Goal: Task Accomplishment & Management: Manage account settings

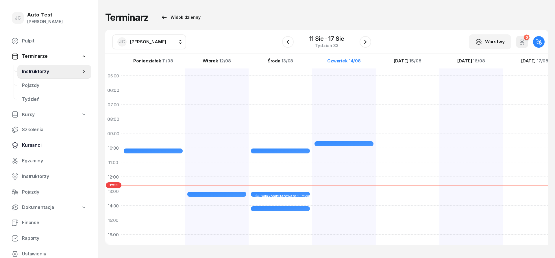
click at [47, 145] on span "Kursanci" at bounding box center [54, 146] width 65 height 8
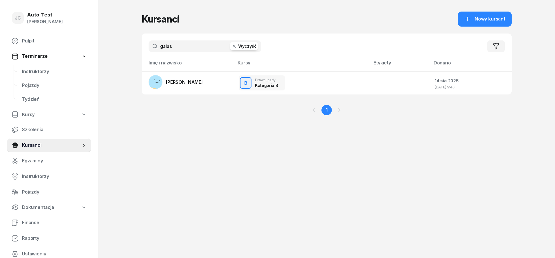
drag, startPoint x: 183, startPoint y: 42, endPoint x: 138, endPoint y: 42, distance: 44.8
click at [148, 42] on input "galas" at bounding box center [204, 46] width 113 height 12
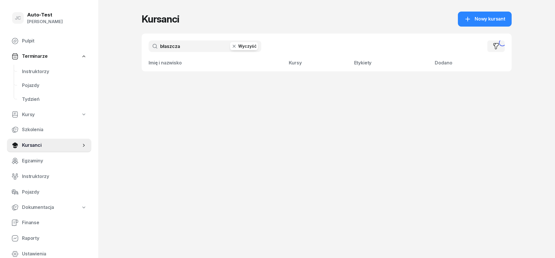
type input "[PERSON_NAME]"
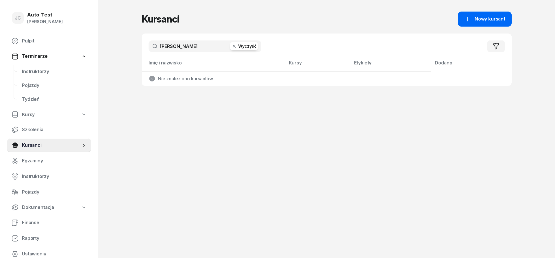
click at [475, 19] on div "Nowy kursant" at bounding box center [484, 19] width 41 height 8
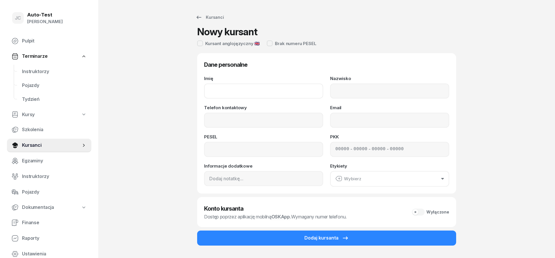
click at [254, 87] on input "Imię" at bounding box center [263, 90] width 119 height 15
type input "[PERSON_NAME]"
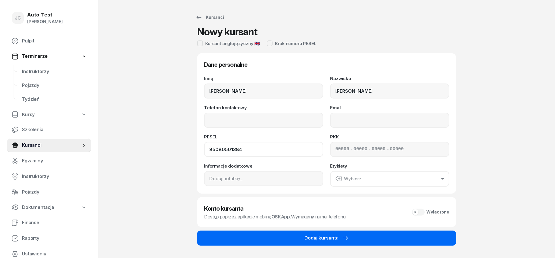
type input "85080501384"
click at [360, 239] on button "Dodaj kursanta" at bounding box center [326, 238] width 259 height 15
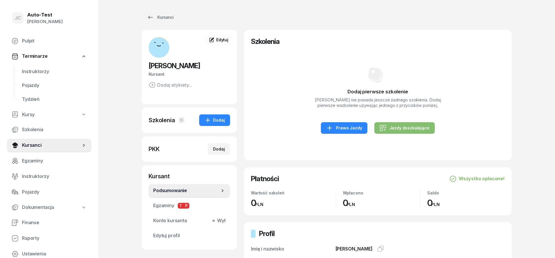
click at [344, 121] on div "Dodaj pierwsze szkolenie [PERSON_NAME] nie posiada jeszcze żadnego szoklenia. D…" at bounding box center [378, 99] width 254 height 107
click at [347, 127] on div "Prawo Jazdy" at bounding box center [344, 127] width 36 height 7
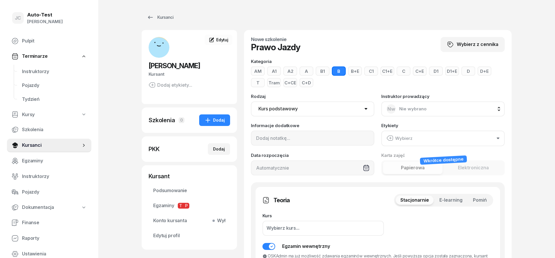
click at [303, 73] on button "A" at bounding box center [306, 70] width 14 height 9
click at [479, 197] on span "Pomiń" at bounding box center [480, 200] width 14 height 8
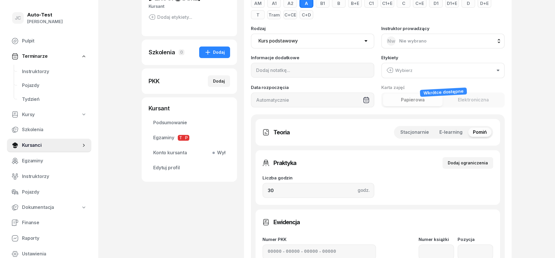
scroll to position [147, 0]
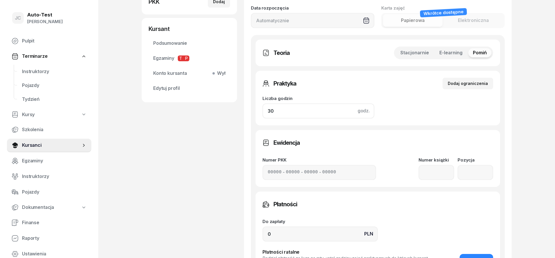
drag, startPoint x: 285, startPoint y: 111, endPoint x: 255, endPoint y: 110, distance: 29.5
click at [262, 110] on input "30" at bounding box center [318, 110] width 112 height 15
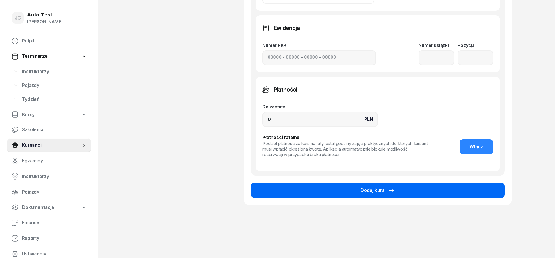
type input "22"
click at [353, 193] on button "Dodaj kurs" at bounding box center [378, 190] width 254 height 15
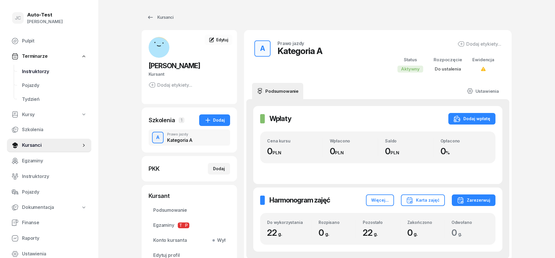
click at [49, 70] on span "Instruktorzy" at bounding box center [54, 72] width 65 height 8
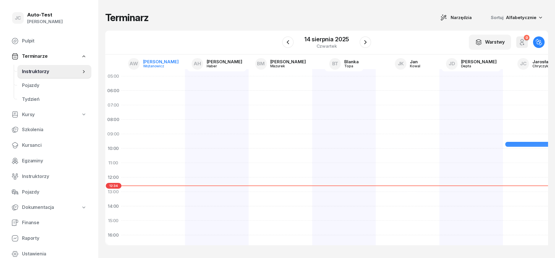
click at [161, 65] on div "Wojtanowicz" at bounding box center [157, 66] width 28 height 4
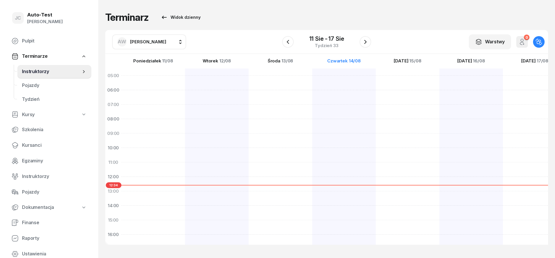
click at [150, 44] on span "[PERSON_NAME]" at bounding box center [148, 41] width 36 height 5
type input "jerz"
click at [159, 80] on span "[PERSON_NAME]" at bounding box center [151, 80] width 36 height 8
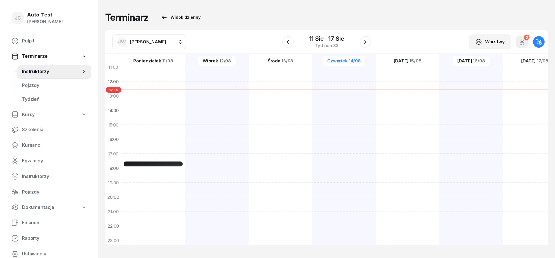
scroll to position [113, 0]
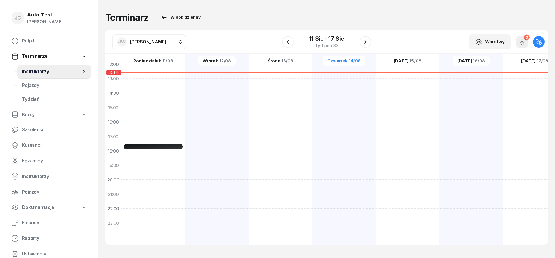
click at [312, 140] on div at bounding box center [344, 100] width 64 height 289
select select "17"
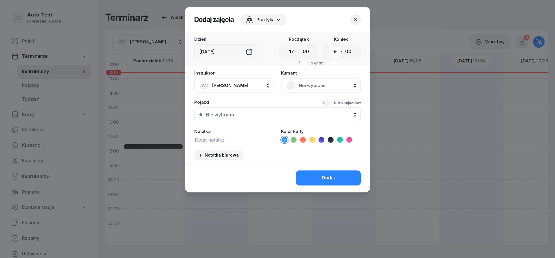
click at [328, 46] on select "00 01 02 03 04 05 06 07 08 09 10 11 12 13 14 15 16 17 18 19 20 21 22 23" at bounding box center [333, 52] width 11 height 12
select select "17"
click option "17" at bounding box center [0, 0] width 0 height 0
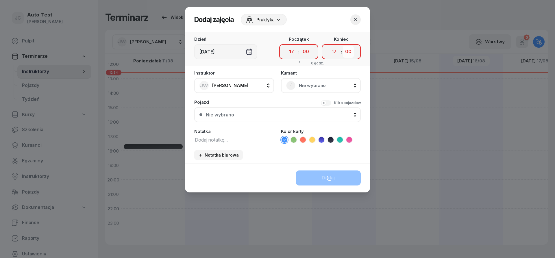
click at [343, 46] on select "00 05 10 15 20 25 30 35 40 45 50 55" at bounding box center [348, 52] width 11 height 12
select select "25"
click option "25" at bounding box center [0, 0] width 0 height 0
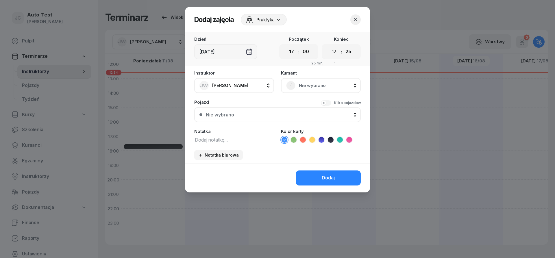
click at [320, 87] on span "Nie wybrano" at bounding box center [327, 86] width 57 height 8
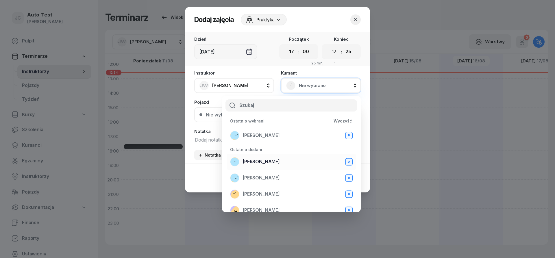
click at [289, 162] on div "[PERSON_NAME] A" at bounding box center [291, 161] width 122 height 9
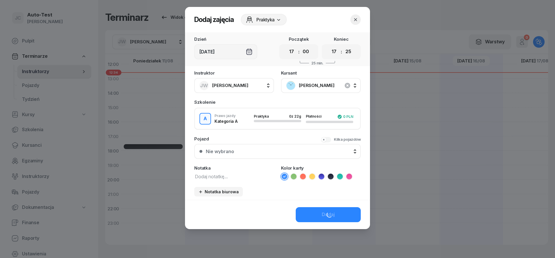
click at [267, 156] on button "Nie wybrano" at bounding box center [277, 151] width 166 height 15
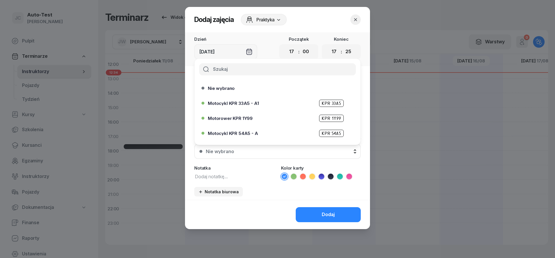
scroll to position [177, 0]
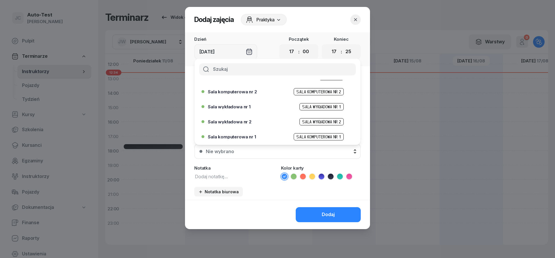
click at [253, 139] on div "Sala komputerowa nr 1 Sala komputerowa nr 1" at bounding box center [279, 136] width 142 height 7
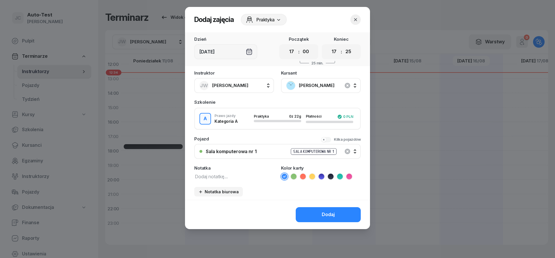
click at [328, 177] on icon at bounding box center [331, 177] width 6 height 6
click at [330, 219] on button "Dodaj" at bounding box center [327, 214] width 65 height 15
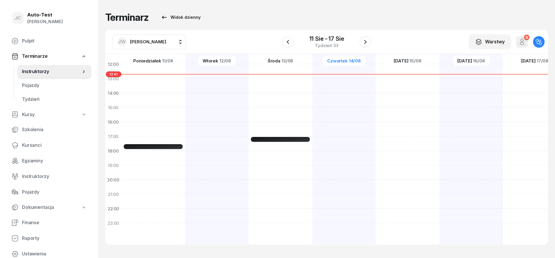
click at [148, 42] on span "[PERSON_NAME]" at bounding box center [148, 41] width 36 height 5
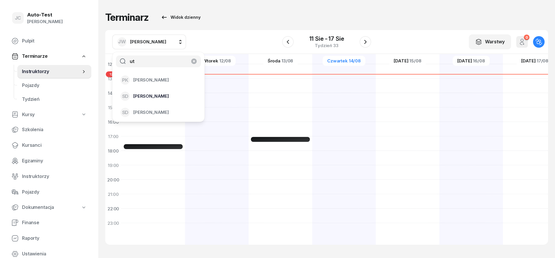
type input "ut"
click at [160, 96] on span "[PERSON_NAME]" at bounding box center [151, 96] width 36 height 8
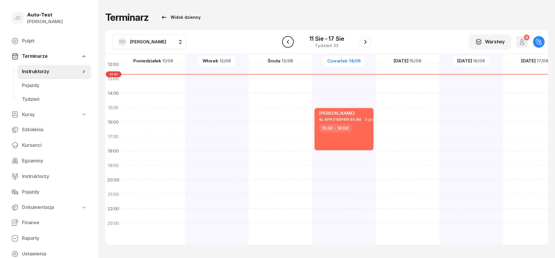
click at [289, 43] on icon "button" at bounding box center [288, 42] width 2 height 4
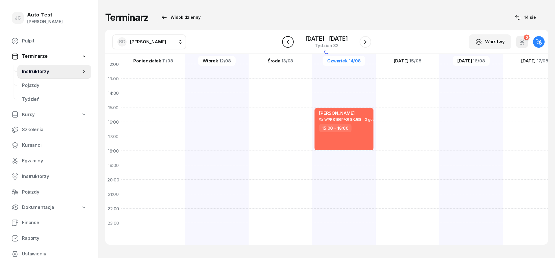
click at [289, 43] on icon "button" at bounding box center [288, 42] width 2 height 4
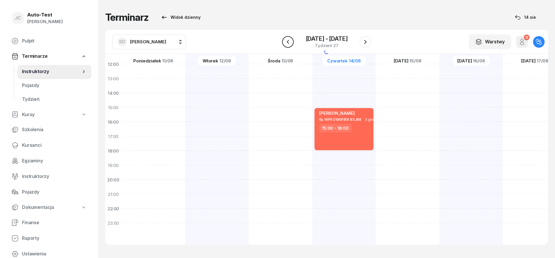
click at [289, 43] on icon "button" at bounding box center [288, 42] width 2 height 4
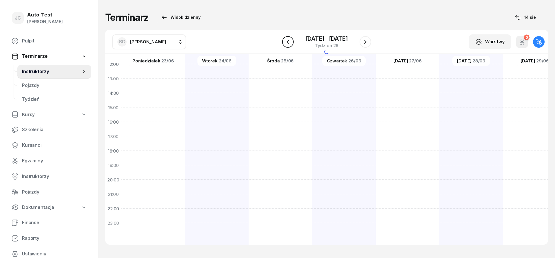
click at [289, 43] on icon "button" at bounding box center [287, 41] width 7 height 7
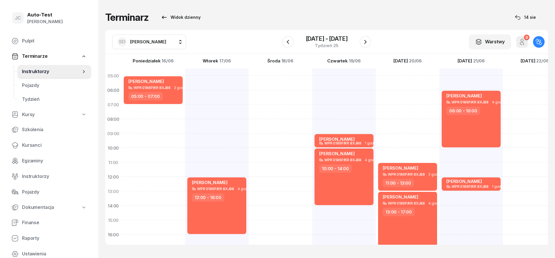
click at [376, 82] on div "[PERSON_NAME] WPR 0186P/KR 8XJ88 1 godz. 09:00 - 10:00 [PERSON_NAME] WPR 0186P/…" at bounding box center [408, 212] width 64 height 289
select select "05"
select select "07"
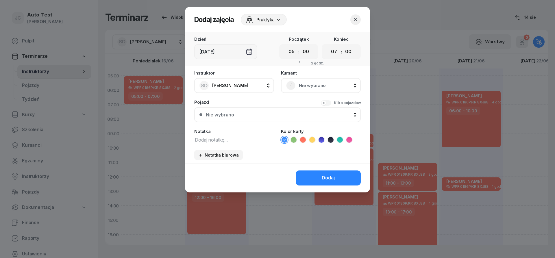
click at [309, 82] on span "Nie wybrano" at bounding box center [327, 86] width 57 height 8
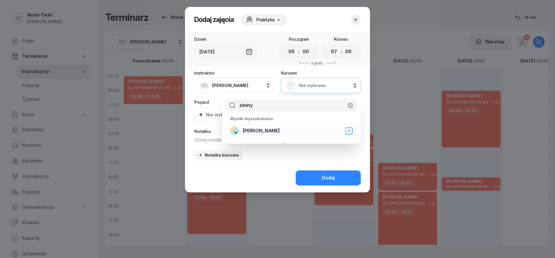
type input "zimny"
click at [278, 131] on span "[PERSON_NAME]" at bounding box center [261, 131] width 37 height 8
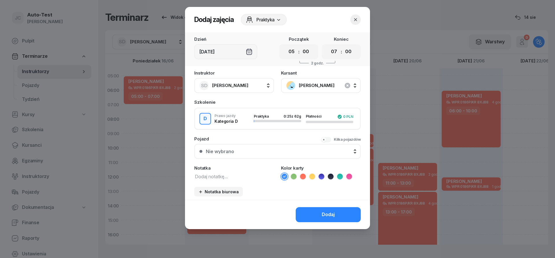
click at [271, 153] on div "Nie wybrano" at bounding box center [281, 151] width 150 height 5
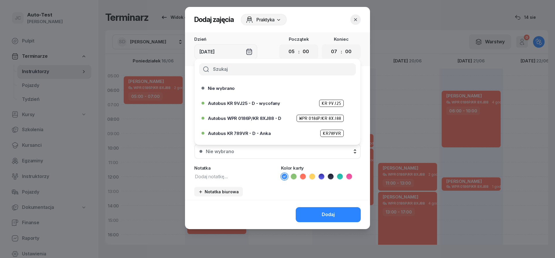
click at [271, 121] on div "Autobus WPR 0186P/KR 8XJ88 - D WPR 0186P/KR 8XJ88" at bounding box center [279, 118] width 142 height 7
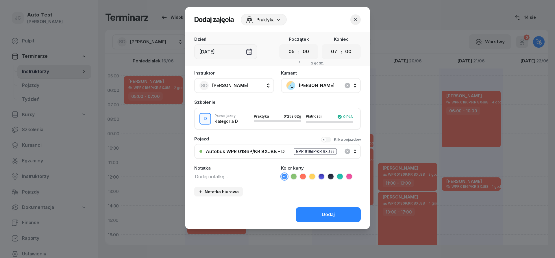
click at [304, 178] on icon at bounding box center [303, 177] width 6 height 6
click at [313, 215] on button "Dodaj" at bounding box center [327, 214] width 65 height 15
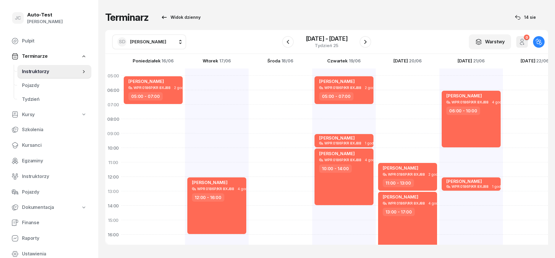
click at [439, 136] on div "[PERSON_NAME] WPR 0186P/KR 8XJ88 2 godz. 11:00 - 13:00 [PERSON_NAME] WPR 0186P/…" at bounding box center [471, 212] width 64 height 289
select select "09"
select select "11"
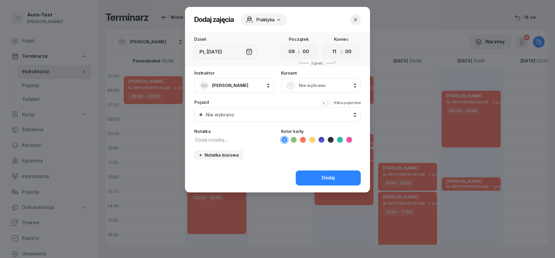
click at [318, 81] on div "Nie wybrano" at bounding box center [320, 85] width 69 height 9
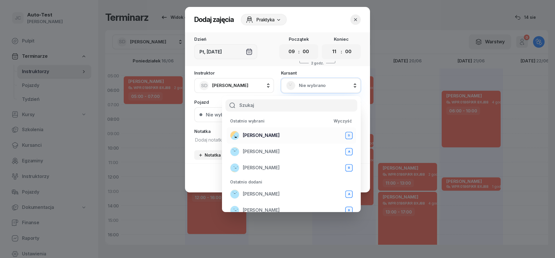
click at [277, 135] on span "[PERSON_NAME]" at bounding box center [261, 136] width 37 height 8
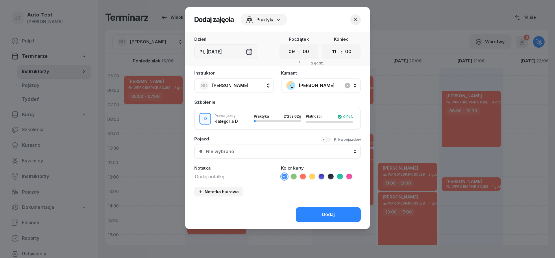
click at [267, 151] on div "Nie wybrano" at bounding box center [281, 151] width 150 height 5
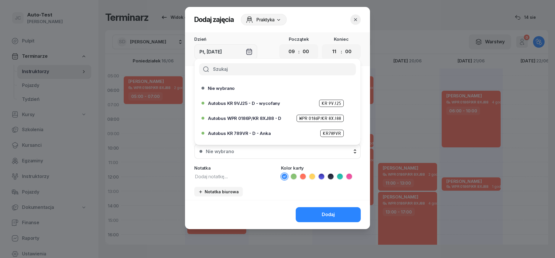
click at [266, 119] on span "Autobus WPR 0186P/KR 8XJ88 - D" at bounding box center [244, 118] width 73 height 4
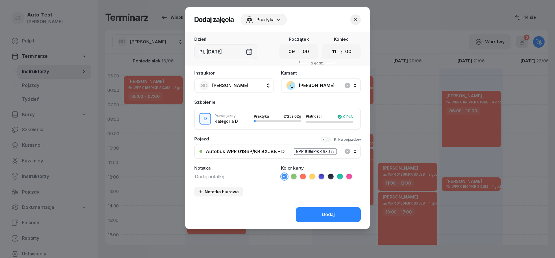
click at [303, 179] on icon at bounding box center [303, 177] width 6 height 6
click at [319, 214] on button "Dodaj" at bounding box center [327, 214] width 65 height 15
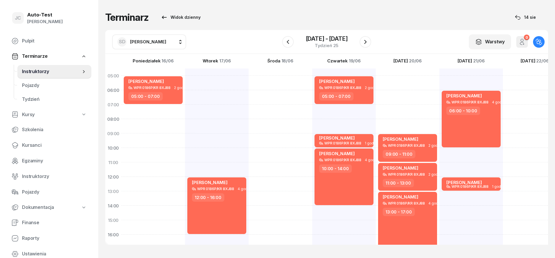
click at [503, 198] on div "[PERSON_NAME] WPR 0186P/KR 8XJ88 4 godz. 06:00 - 10:00 [PERSON_NAME] WPR 0186P/…" at bounding box center [535, 212] width 64 height 289
select select "13"
select select "15"
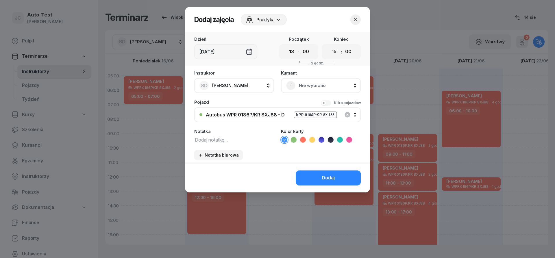
drag, startPoint x: 303, startPoint y: 85, endPoint x: 305, endPoint y: 88, distance: 4.0
click at [303, 85] on span "Nie wybrano" at bounding box center [327, 86] width 57 height 8
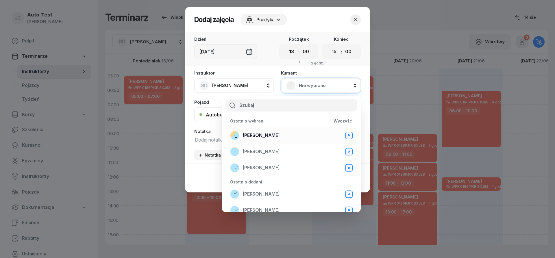
click at [272, 137] on span "[PERSON_NAME]" at bounding box center [261, 136] width 37 height 8
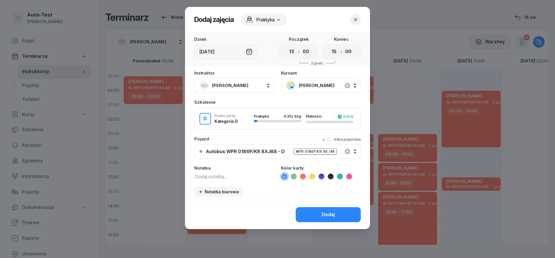
click at [302, 178] on icon at bounding box center [303, 177] width 6 height 6
click at [318, 211] on button "Dodaj" at bounding box center [327, 214] width 65 height 15
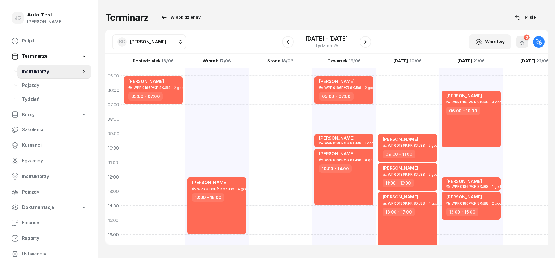
click at [526, 110] on div at bounding box center [535, 212] width 64 height 289
select select "07"
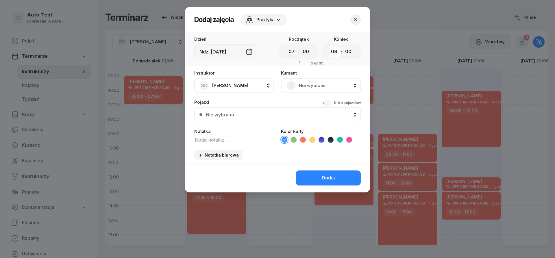
click at [328, 46] on select "00 01 02 03 04 05 06 07 08 09 10 11 12 13 14 15 16 17 18 19 20 21 22 23" at bounding box center [333, 52] width 11 height 12
select select "08"
click option "08" at bounding box center [0, 0] width 0 height 0
click at [306, 86] on span "Nie wybrano" at bounding box center [327, 86] width 57 height 8
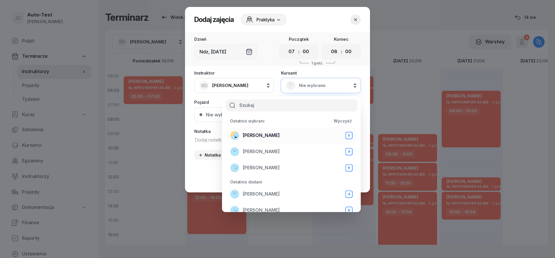
click at [284, 139] on div "[PERSON_NAME] D" at bounding box center [291, 135] width 122 height 9
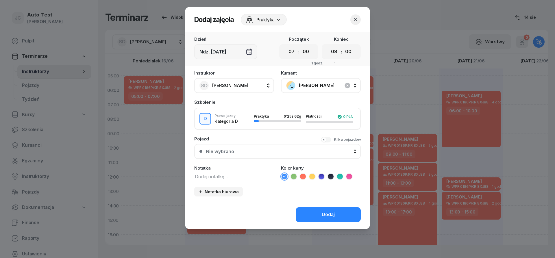
click at [281, 148] on button "Nie wybrano" at bounding box center [277, 151] width 166 height 15
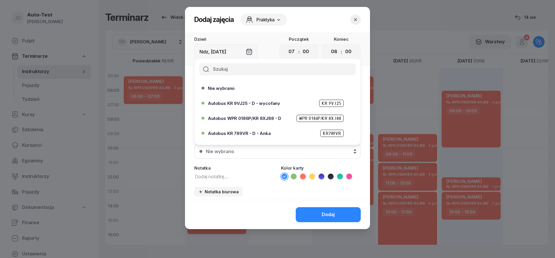
click at [271, 119] on span "Autobus WPR 0186P/KR 8XJ88 - D" at bounding box center [244, 118] width 73 height 4
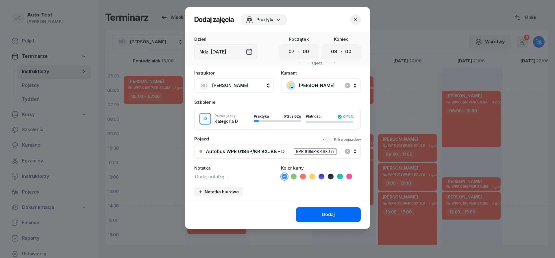
click at [325, 212] on div "Dodaj" at bounding box center [327, 215] width 13 height 8
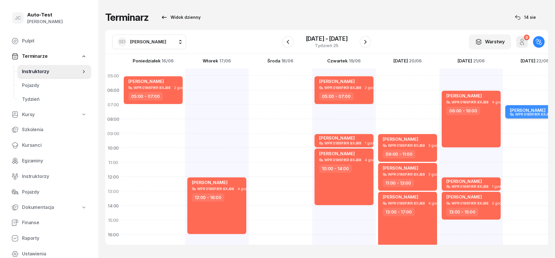
click at [522, 113] on div "[PERSON_NAME] WPR 0186P/KR 8XJ88 1 godz. 07:00 - 08:00" at bounding box center [534, 111] width 59 height 13
select select "07"
select select "08"
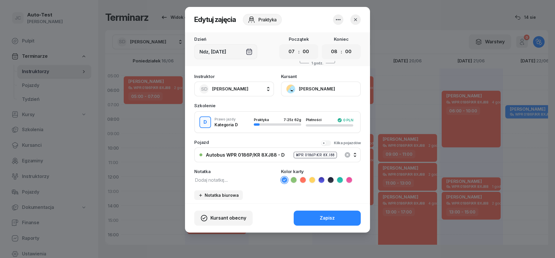
click at [303, 180] on icon at bounding box center [302, 180] width 3 height 2
click at [319, 220] on button "Zapisz" at bounding box center [326, 218] width 67 height 15
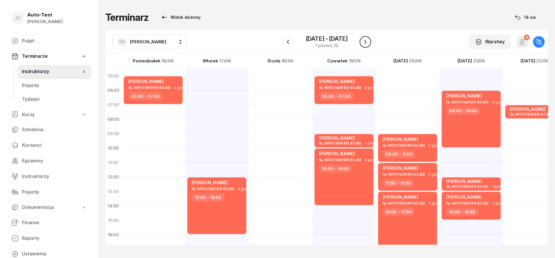
click at [366, 42] on icon "button" at bounding box center [365, 41] width 7 height 7
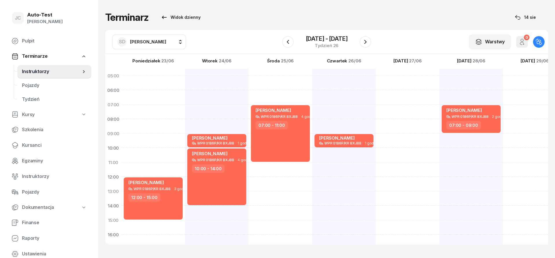
click at [185, 156] on div "[PERSON_NAME] WPR 0186P/KR 8XJ88 3 godz. 12:00 - 15:00" at bounding box center [217, 212] width 64 height 289
select select "10"
select select "12"
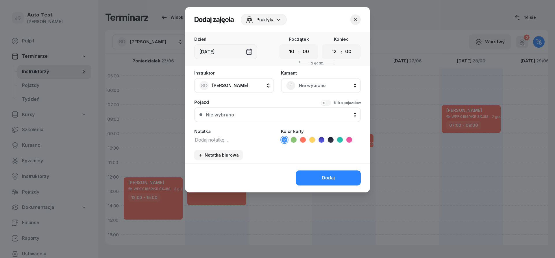
click at [306, 90] on div "Nie wybrano" at bounding box center [321, 85] width 80 height 15
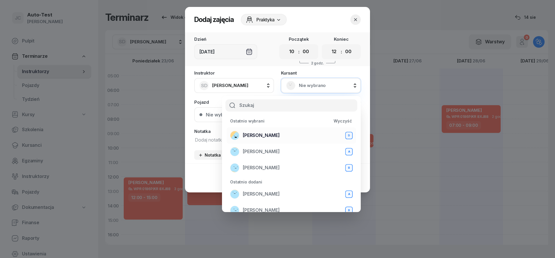
click at [293, 133] on div "[PERSON_NAME] D" at bounding box center [291, 135] width 122 height 9
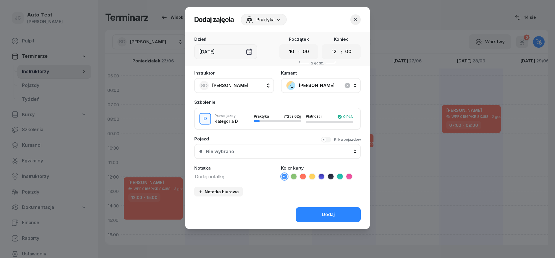
click at [275, 156] on button "Nie wybrano" at bounding box center [277, 151] width 166 height 15
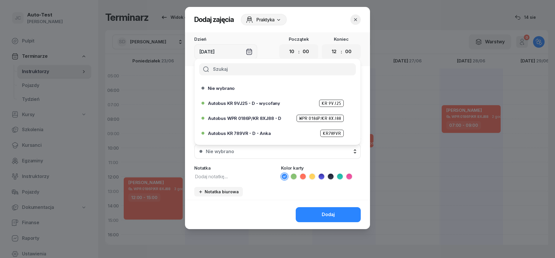
click at [271, 121] on div "Autobus WPR 0186P/KR 8XJ88 - D WPR 0186P/KR 8XJ88" at bounding box center [279, 118] width 142 height 7
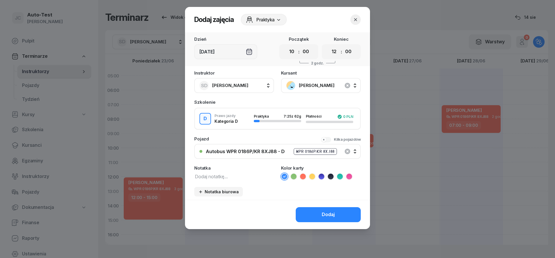
click at [303, 178] on icon at bounding box center [303, 177] width 6 height 6
click at [314, 209] on button "Dodaj" at bounding box center [327, 214] width 65 height 15
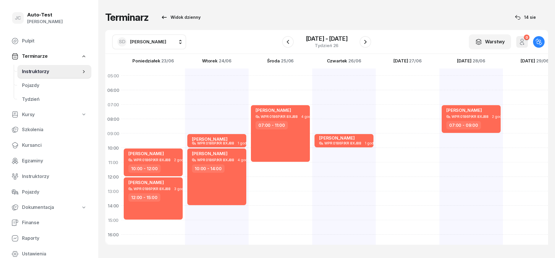
click at [248, 125] on div "[PERSON_NAME] WPR 0186P/KR 8XJ88 1 godz. 09:00 - 10:00 [PERSON_NAME] WPR 0186P/…" at bounding box center [280, 212] width 64 height 289
select select "08"
select select "09"
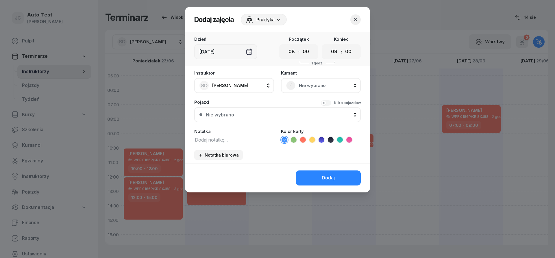
click at [320, 81] on div "Nie wybrano" at bounding box center [320, 85] width 69 height 9
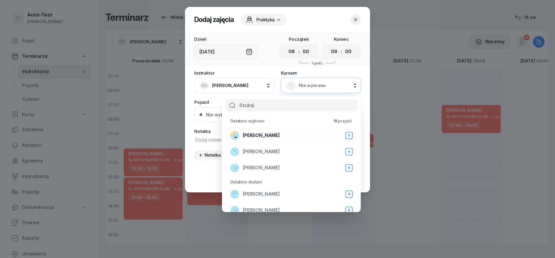
click at [279, 139] on div "[PERSON_NAME] D" at bounding box center [291, 135] width 122 height 9
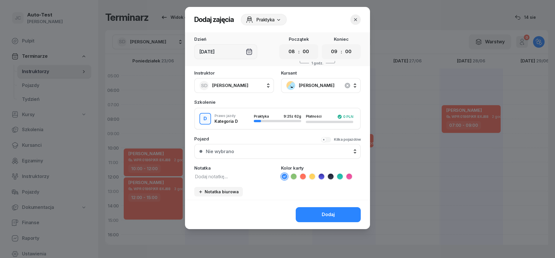
click at [273, 153] on div "Nie wybrano" at bounding box center [281, 151] width 150 height 5
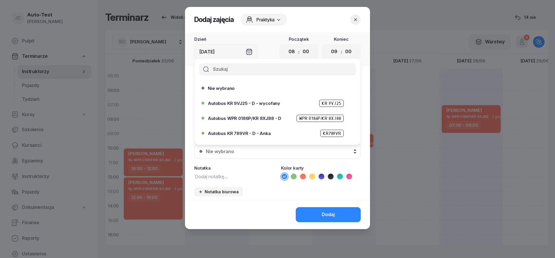
click at [276, 118] on span "Autobus WPR 0186P/KR 8XJ88 - D" at bounding box center [244, 118] width 73 height 4
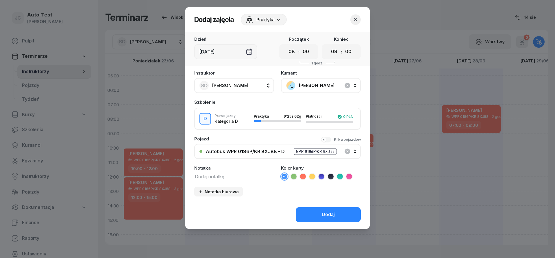
drag, startPoint x: 304, startPoint y: 177, endPoint x: 308, endPoint y: 187, distance: 10.4
click at [304, 177] on icon at bounding box center [303, 177] width 6 height 6
click at [314, 207] on div "Dodaj" at bounding box center [277, 214] width 185 height 29
click at [316, 215] on button "Dodaj" at bounding box center [327, 214] width 65 height 15
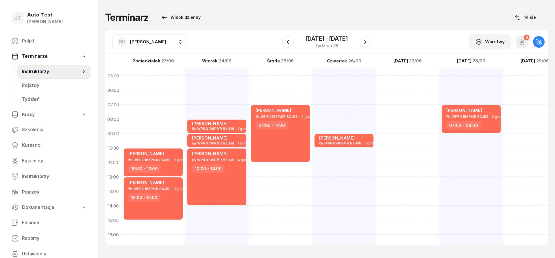
click at [312, 80] on div "[PERSON_NAME] WPR 0186P/KR 8XJ88 4 godz. 07:00 - 11:00 [PERSON_NAME] WPR 0186P/…" at bounding box center [344, 212] width 64 height 289
select select "05"
select select "07"
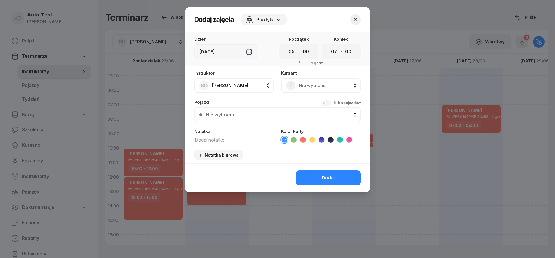
drag, startPoint x: 332, startPoint y: 82, endPoint x: 328, endPoint y: 90, distance: 8.9
click at [332, 82] on span "Nie wybrano" at bounding box center [327, 86] width 57 height 8
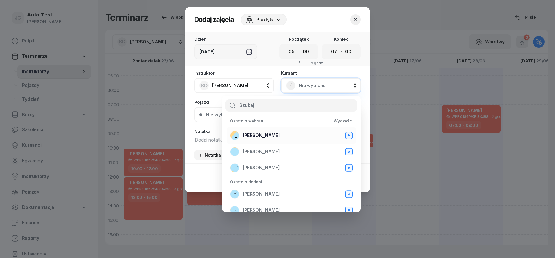
click at [291, 135] on div "[PERSON_NAME] D" at bounding box center [291, 135] width 122 height 9
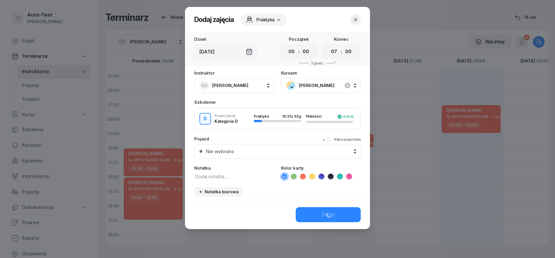
click at [272, 149] on div "Nie wybrano" at bounding box center [281, 151] width 150 height 5
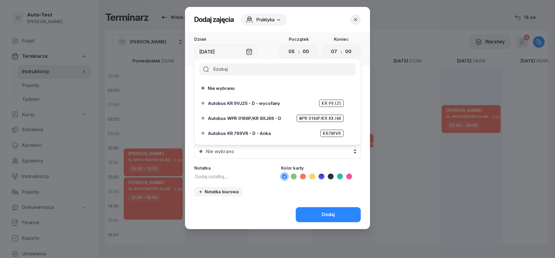
click at [272, 118] on span "Autobus WPR 0186P/KR 8XJ88 - D" at bounding box center [244, 118] width 73 height 4
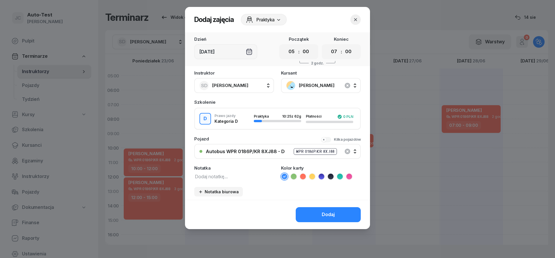
click at [302, 178] on icon at bounding box center [303, 177] width 6 height 6
click at [308, 222] on button "Dodaj" at bounding box center [327, 214] width 65 height 15
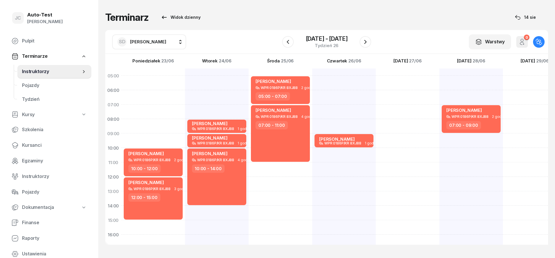
click at [376, 83] on div "[PERSON_NAME] WPR 0186P/KR 8XJ88 1 godz. 09:00 - 10:00" at bounding box center [408, 212] width 64 height 289
select select "05"
select select "07"
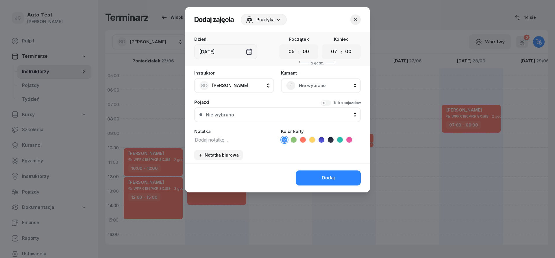
click at [327, 82] on span "Nie wybrano" at bounding box center [327, 86] width 57 height 8
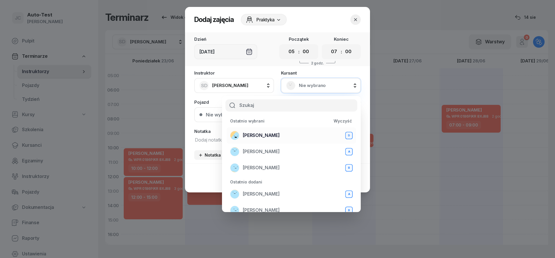
click at [280, 134] on div "[PERSON_NAME] D" at bounding box center [291, 135] width 122 height 9
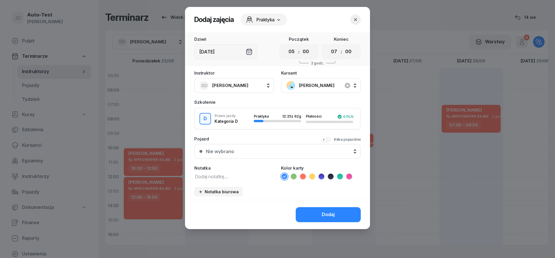
click at [271, 152] on div "Nie wybrano" at bounding box center [281, 151] width 150 height 5
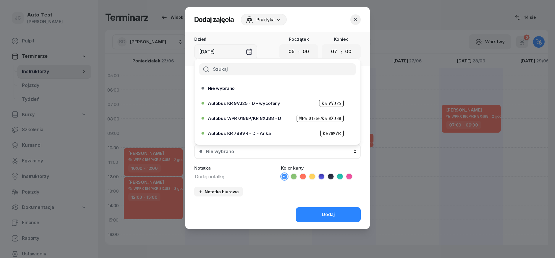
click at [273, 120] on div "Autobus WPR 0186P/KR 8XJ88 - D WPR 0186P/KR 8XJ88" at bounding box center [279, 118] width 142 height 7
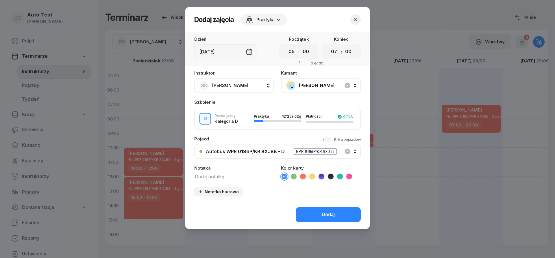
click at [301, 178] on icon at bounding box center [303, 177] width 6 height 6
click at [315, 211] on button "Dodaj" at bounding box center [327, 214] width 65 height 15
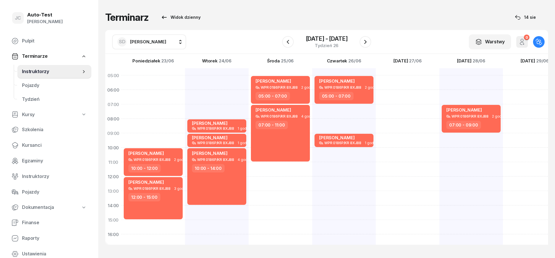
click at [439, 123] on div "[PERSON_NAME] WPR 0186P/KR 8XJ88 2 godz. 17:00 - 19:00" at bounding box center [471, 212] width 64 height 289
select select "08"
select select "10"
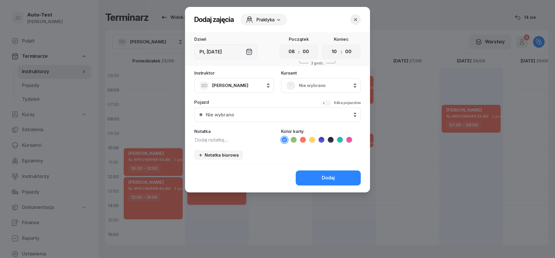
click at [315, 82] on span "Nie wybrano" at bounding box center [327, 86] width 57 height 8
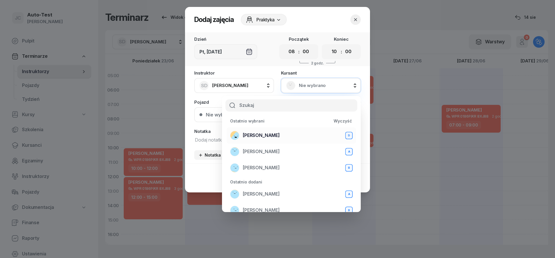
click at [297, 137] on div "[PERSON_NAME] D" at bounding box center [291, 135] width 122 height 9
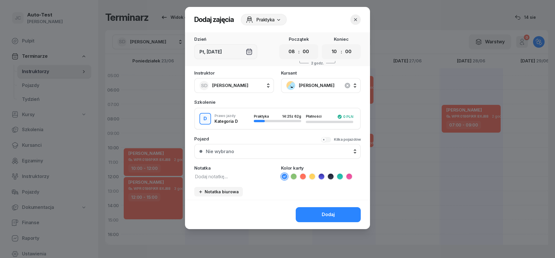
click at [271, 163] on div "Instruktor SD [PERSON_NAME] AW [PERSON_NAME] AH [PERSON_NAME] BM [PERSON_NAME] …" at bounding box center [277, 135] width 185 height 129
click at [269, 155] on button "Nie wybrano" at bounding box center [277, 151] width 166 height 15
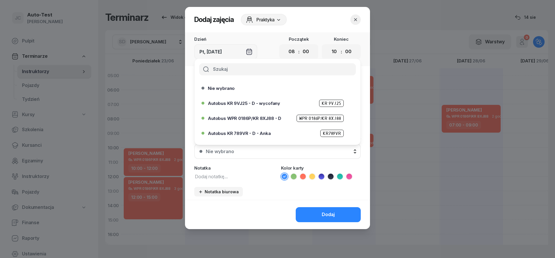
click at [267, 118] on span "Autobus WPR 0186P/KR 8XJ88 - D" at bounding box center [244, 118] width 73 height 4
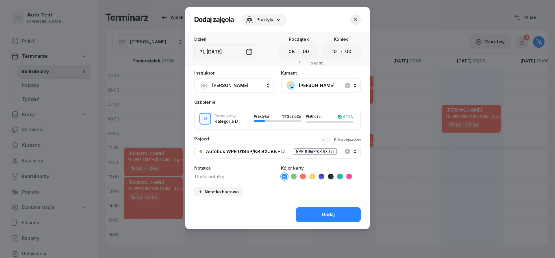
drag, startPoint x: 302, startPoint y: 174, endPoint x: 308, endPoint y: 199, distance: 25.4
click at [302, 175] on icon at bounding box center [303, 177] width 6 height 6
click at [317, 213] on button "Dodaj" at bounding box center [327, 214] width 65 height 15
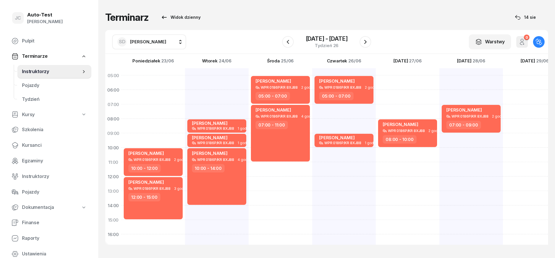
click at [503, 79] on div "[PERSON_NAME] WPR 0186P/KR 8XJ88 2 godz. 07:00 - 09:00" at bounding box center [535, 212] width 64 height 289
select select "05"
select select "07"
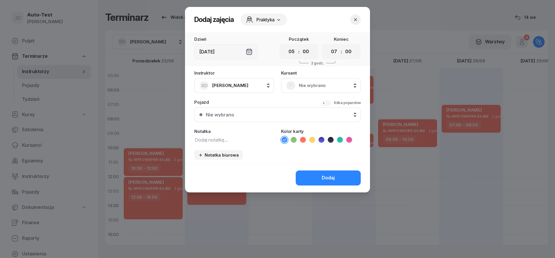
drag, startPoint x: 342, startPoint y: 77, endPoint x: 314, endPoint y: 107, distance: 40.9
click at [341, 79] on div "[DEMOGRAPHIC_DATA] Nie wybrano" at bounding box center [321, 82] width 80 height 22
click at [306, 82] on div "Nie wybrano" at bounding box center [320, 85] width 69 height 9
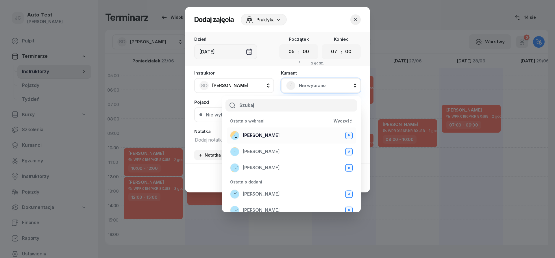
click at [263, 136] on span "[PERSON_NAME]" at bounding box center [261, 136] width 37 height 8
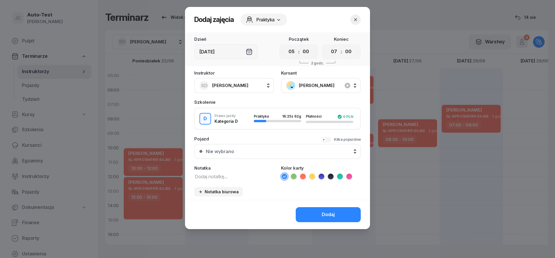
drag, startPoint x: 273, startPoint y: 147, endPoint x: 273, endPoint y: 151, distance: 3.5
click at [273, 148] on button "Nie wybrano" at bounding box center [277, 151] width 166 height 15
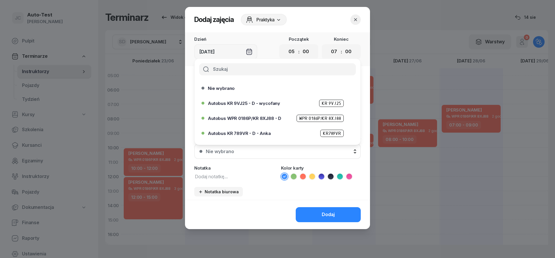
click at [272, 117] on span "Autobus WPR 0186P/KR 8XJ88 - D" at bounding box center [244, 118] width 73 height 4
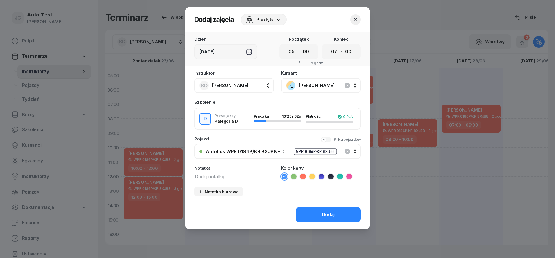
click at [303, 176] on icon at bounding box center [303, 177] width 6 height 6
click at [321, 219] on button "Dodaj" at bounding box center [327, 214] width 65 height 15
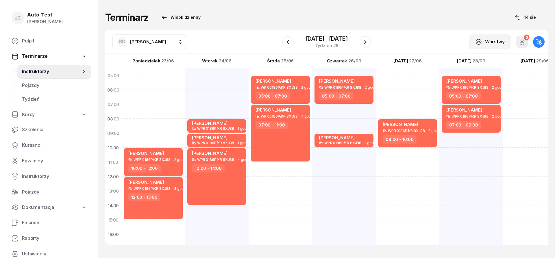
click at [524, 81] on div at bounding box center [535, 212] width 64 height 289
select select "05"
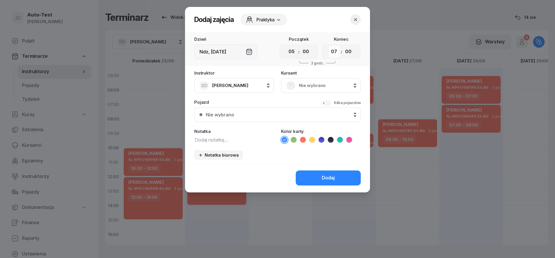
click at [328, 46] on select "00 01 02 03 04 05 06 07 08 09 10 11 12 13 14 15 16 17 18 19 20 21 22 23" at bounding box center [333, 52] width 11 height 12
select select "08"
click option "08" at bounding box center [0, 0] width 0 height 0
click at [312, 84] on span "Nie wybrano" at bounding box center [327, 86] width 57 height 8
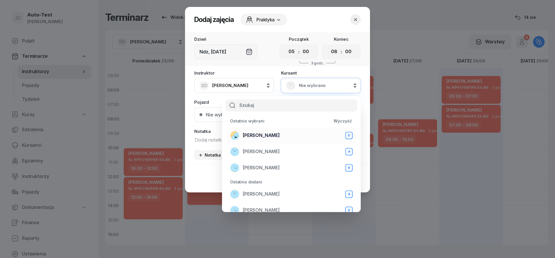
click at [281, 134] on div "[PERSON_NAME] D" at bounding box center [291, 135] width 122 height 9
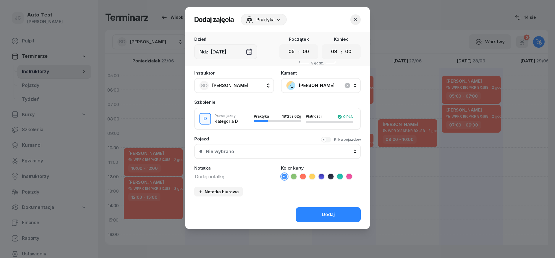
click at [260, 155] on button "Nie wybrano" at bounding box center [277, 151] width 166 height 15
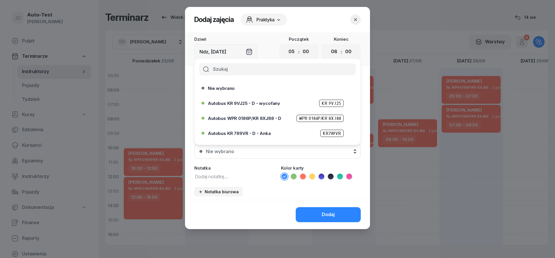
click at [262, 120] on span "Autobus WPR 0186P/KR 8XJ88 - D" at bounding box center [244, 118] width 73 height 4
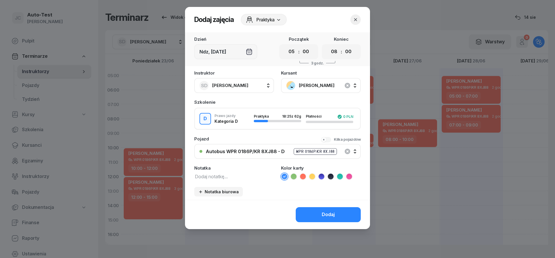
click at [304, 179] on icon at bounding box center [303, 177] width 6 height 6
click at [318, 211] on button "Dodaj" at bounding box center [327, 214] width 65 height 15
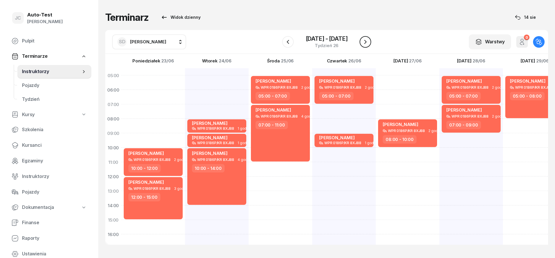
click at [365, 42] on icon "button" at bounding box center [365, 41] width 7 height 7
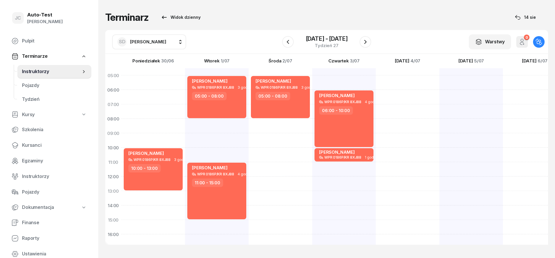
click at [185, 84] on div "[PERSON_NAME] WPR 0186P/KR 8XJ88 3 godz. 10:00 - 13:00" at bounding box center [217, 212] width 64 height 289
select select "05"
select select "07"
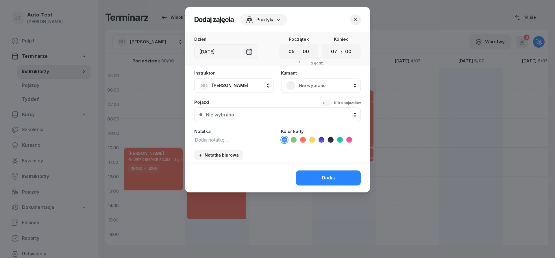
click at [325, 86] on span "Nie wybrano" at bounding box center [327, 86] width 57 height 8
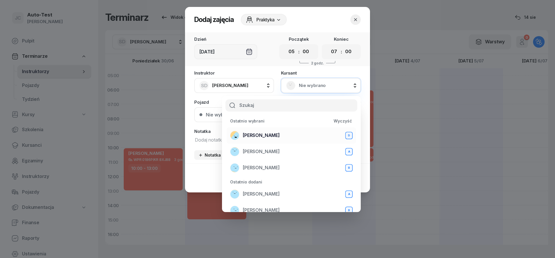
click at [285, 133] on div "[PERSON_NAME] D" at bounding box center [291, 135] width 122 height 9
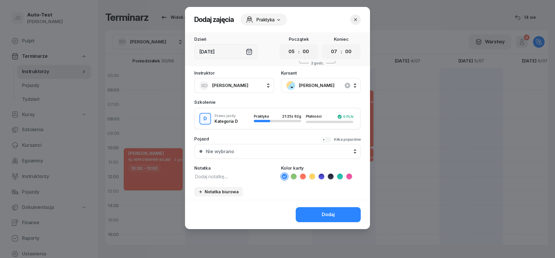
click at [266, 157] on button "Nie wybrano" at bounding box center [277, 151] width 166 height 15
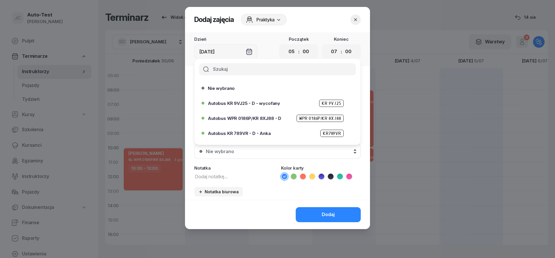
click at [269, 119] on span "Autobus WPR 0186P/KR 8XJ88 - D" at bounding box center [244, 118] width 73 height 4
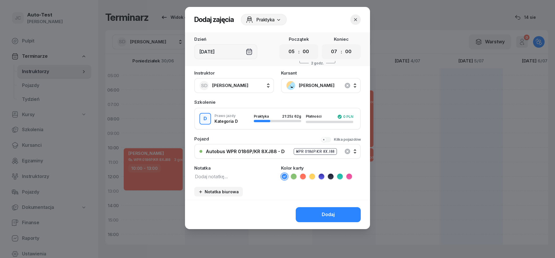
click at [304, 176] on icon at bounding box center [302, 176] width 3 height 2
click at [313, 213] on button "Dodaj" at bounding box center [327, 214] width 65 height 15
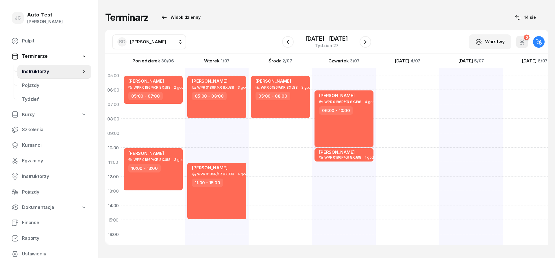
click at [248, 122] on div "[PERSON_NAME] WPR 0186P/KR 8XJ88 3 godz. 05:00 - 08:00 [PERSON_NAME] WPR 0186P/…" at bounding box center [280, 212] width 64 height 289
select select "08"
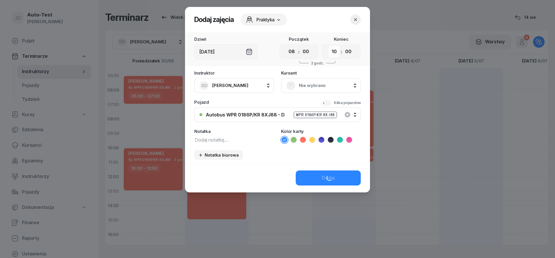
click at [328, 46] on select "00 01 02 03 04 05 06 07 08 09 10 11 12 13 14 15 16 17 18 19 20 21 22 23" at bounding box center [333, 52] width 11 height 12
select select "11"
click option "11" at bounding box center [0, 0] width 0 height 0
click at [299, 86] on span "Nie wybrano" at bounding box center [327, 86] width 57 height 8
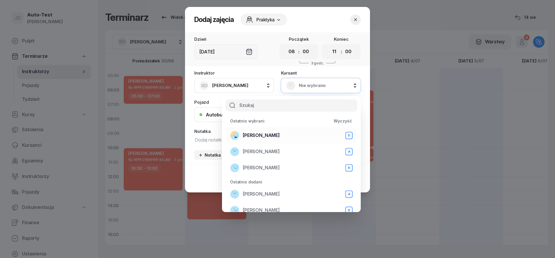
click at [265, 140] on div "[PERSON_NAME] D" at bounding box center [291, 135] width 122 height 9
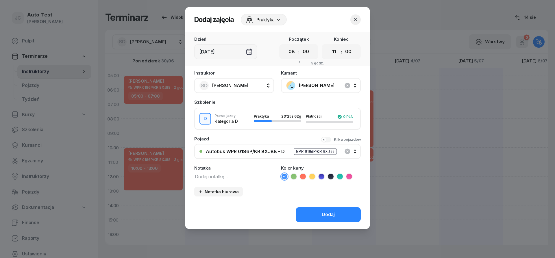
click at [304, 176] on icon at bounding box center [303, 177] width 6 height 6
click at [310, 210] on button "Dodaj" at bounding box center [327, 214] width 65 height 15
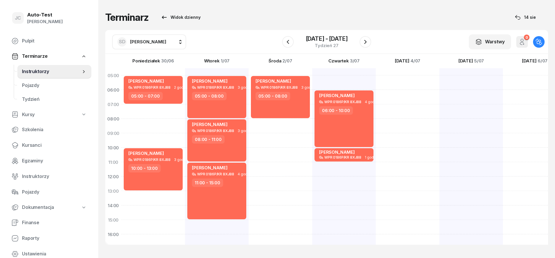
click at [312, 137] on div "[PERSON_NAME] WPR 0186P/KR 8XJ88 3 godz. 05:00 - 08:00" at bounding box center [344, 212] width 64 height 289
select select "09"
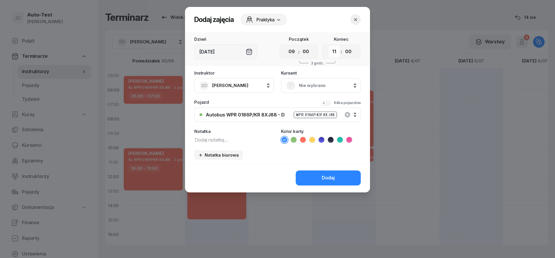
click at [328, 46] on select "00 01 02 03 04 05 06 07 08 09 10 11 12 13 14 15 16 17 18 19 20 21 22 23" at bounding box center [333, 52] width 11 height 12
select select "12"
click option "12" at bounding box center [0, 0] width 0 height 0
click at [294, 86] on rect at bounding box center [291, 85] width 12 height 12
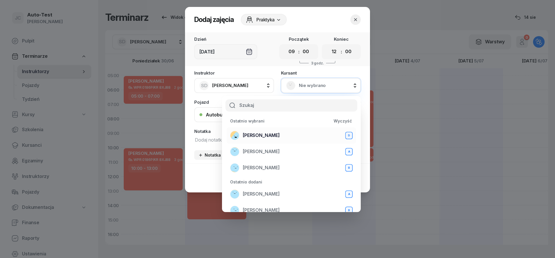
click at [291, 137] on div "[PERSON_NAME] D" at bounding box center [291, 135] width 122 height 9
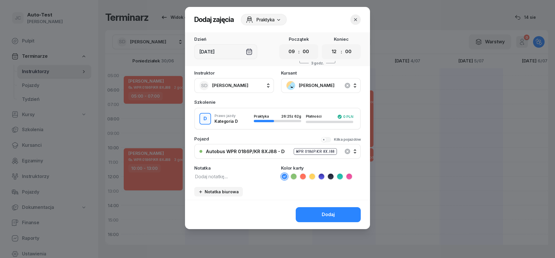
click at [304, 176] on icon at bounding box center [303, 177] width 6 height 6
click at [308, 214] on button "Dodaj" at bounding box center [327, 214] width 65 height 15
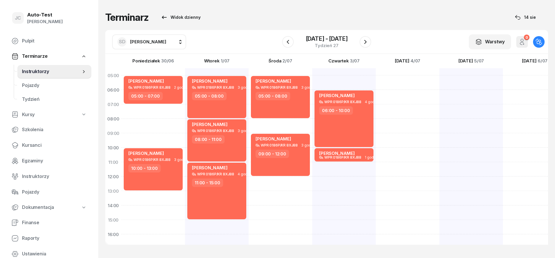
click at [376, 169] on div "[PERSON_NAME] WPR 0186P/KR 8XJ88 4 godz. 06:00 - 10:00 [PERSON_NAME] WPR 0186P/…" at bounding box center [408, 212] width 64 height 289
select select "11"
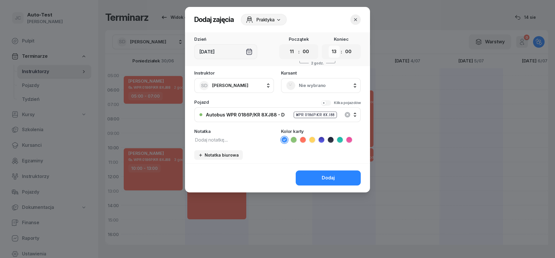
click at [328, 46] on select "00 01 02 03 04 05 06 07 08 09 10 11 12 13 14 15 16 17 18 19 20 21 22 23" at bounding box center [333, 52] width 11 height 12
select select "12"
click option "12" at bounding box center [0, 0] width 0 height 0
click at [298, 86] on div "Nie wybrano" at bounding box center [320, 85] width 69 height 9
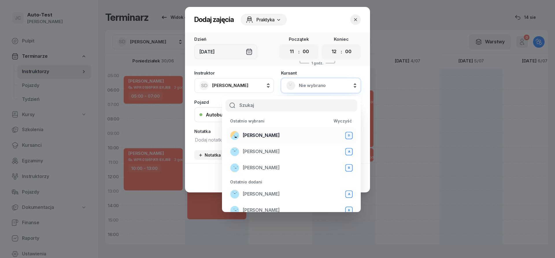
click at [278, 136] on span "[PERSON_NAME]" at bounding box center [261, 136] width 37 height 8
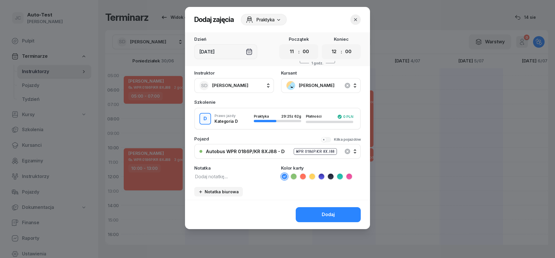
click at [304, 176] on icon at bounding box center [303, 177] width 6 height 6
click at [319, 218] on button "Dodaj" at bounding box center [327, 214] width 65 height 15
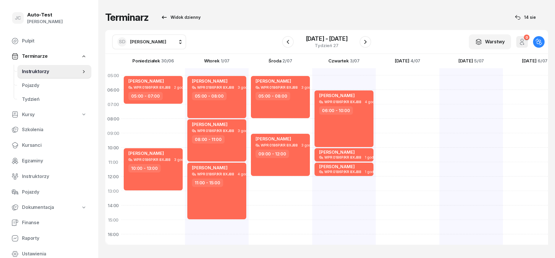
scroll to position [0, 0]
click at [439, 81] on div at bounding box center [471, 212] width 64 height 289
select select "05"
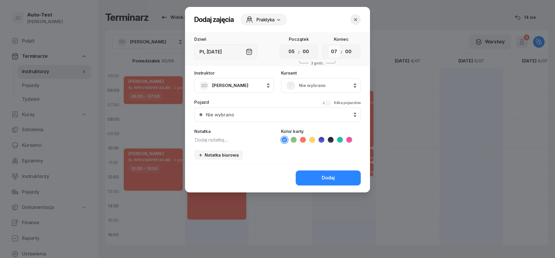
click at [328, 46] on select "00 01 02 03 04 05 06 07 08 09 10 11 12 13 14 15 16 17 18 19 20 21 22 23" at bounding box center [333, 52] width 11 height 12
select select "08"
click option "08" at bounding box center [0, 0] width 0 height 0
click at [304, 86] on span "Nie wybrano" at bounding box center [327, 86] width 57 height 8
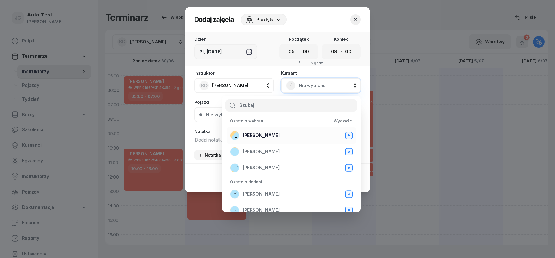
click at [274, 133] on span "[PERSON_NAME]" at bounding box center [261, 136] width 37 height 8
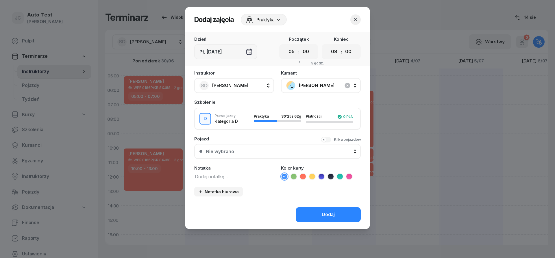
click at [268, 151] on div "Nie wybrano" at bounding box center [281, 151] width 150 height 5
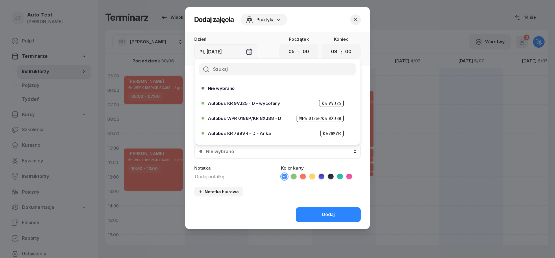
click at [271, 118] on span "Autobus WPR 0186P/KR 8XJ88 - D" at bounding box center [244, 118] width 73 height 4
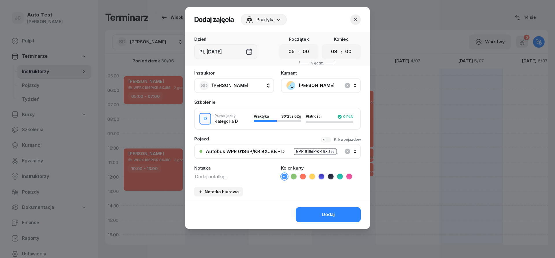
click at [304, 174] on icon at bounding box center [303, 177] width 6 height 6
click at [318, 210] on button "Dodaj" at bounding box center [327, 214] width 65 height 15
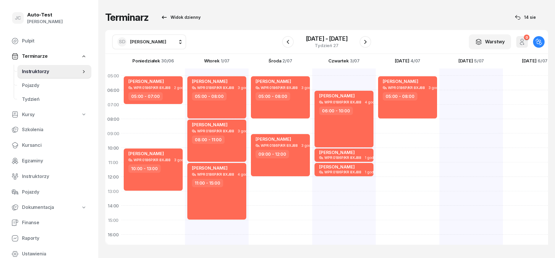
click at [503, 84] on div at bounding box center [535, 212] width 64 height 289
select select "05"
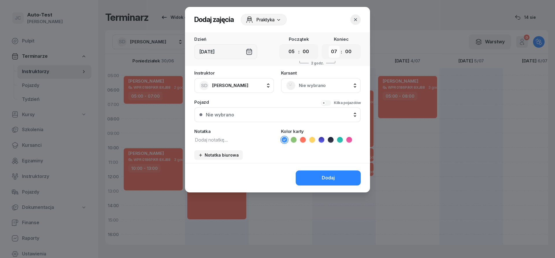
click at [328, 46] on select "00 01 02 03 04 05 06 07 08 09 10 11 12 13 14 15 16 17 18 19 20 21 22 23" at bounding box center [333, 52] width 11 height 12
select select "09"
click option "09" at bounding box center [0, 0] width 0 height 0
click at [297, 84] on div "Nie wybrano" at bounding box center [320, 85] width 69 height 9
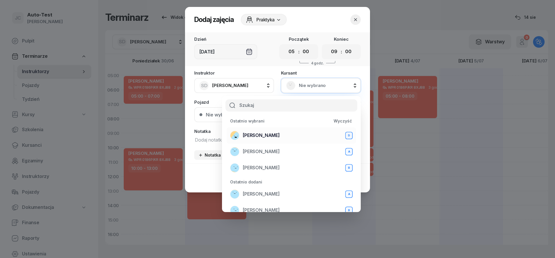
click at [286, 144] on li "[PERSON_NAME] D" at bounding box center [290, 152] width 129 height 16
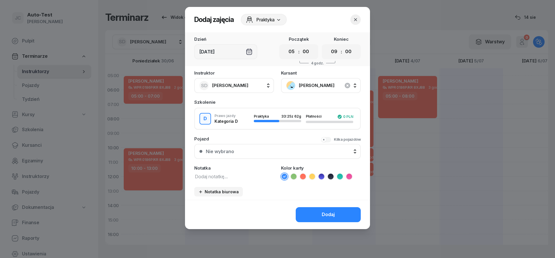
click at [284, 148] on button "Nie wybrano" at bounding box center [277, 151] width 166 height 15
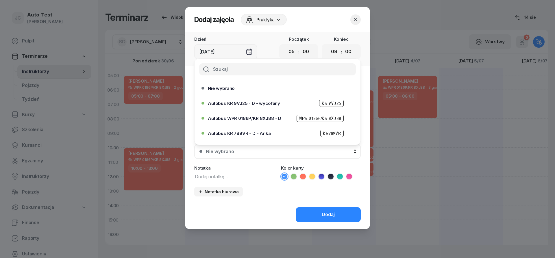
click at [274, 118] on span "Autobus WPR 0186P/KR 8XJ88 - D" at bounding box center [244, 118] width 73 height 4
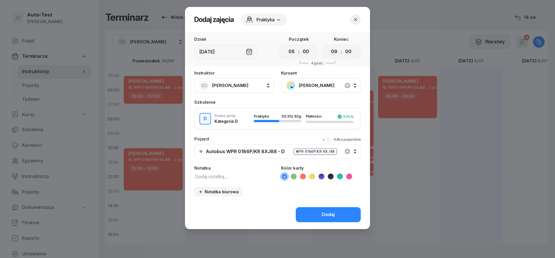
click at [302, 180] on li at bounding box center [302, 176] width 7 height 7
click at [315, 211] on button "Dodaj" at bounding box center [327, 214] width 65 height 15
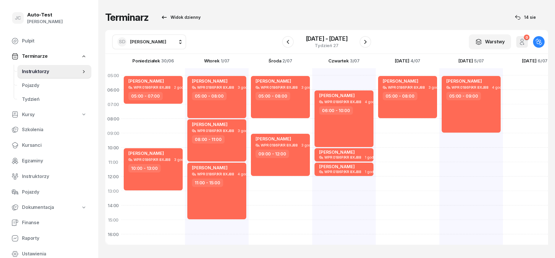
click at [519, 85] on div at bounding box center [535, 212] width 64 height 289
select select "05"
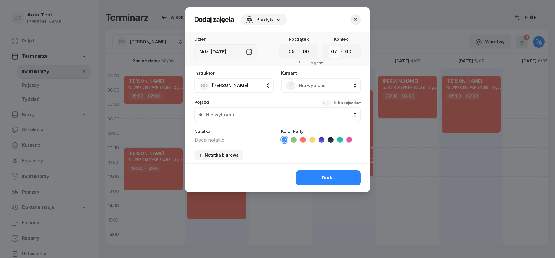
click at [328, 46] on select "00 01 02 03 04 05 06 07 08 09 10 11 12 13 14 15 16 17 18 19 20 21 22 23" at bounding box center [333, 52] width 11 height 12
select select "09"
click option "09" at bounding box center [0, 0] width 0 height 0
click at [308, 81] on div "Nie wybrano" at bounding box center [320, 85] width 69 height 9
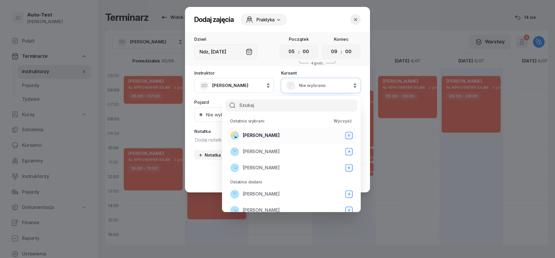
click at [274, 134] on span "[PERSON_NAME]" at bounding box center [261, 136] width 37 height 8
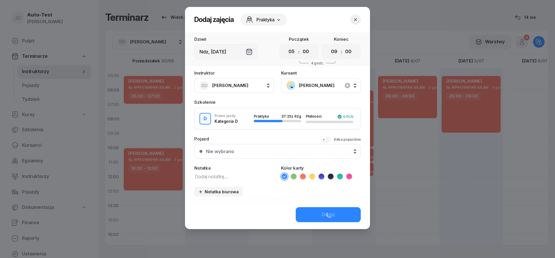
click at [261, 150] on div "Nie wybrano" at bounding box center [281, 151] width 150 height 5
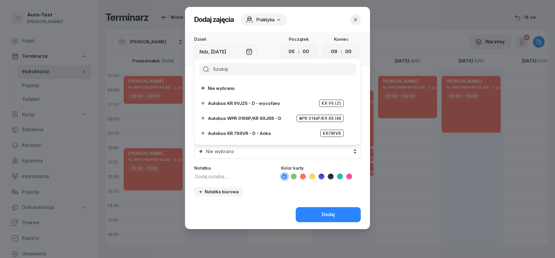
click at [270, 119] on span "Autobus WPR 0186P/KR 8XJ88 - D" at bounding box center [244, 118] width 73 height 4
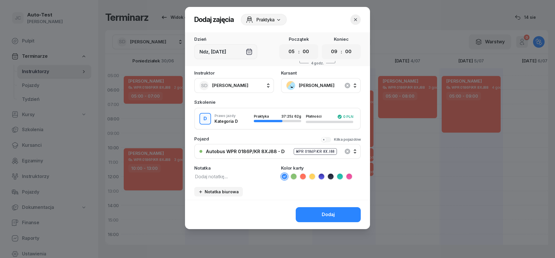
click at [302, 178] on icon at bounding box center [303, 177] width 6 height 6
click at [317, 214] on button "Dodaj" at bounding box center [327, 214] width 65 height 15
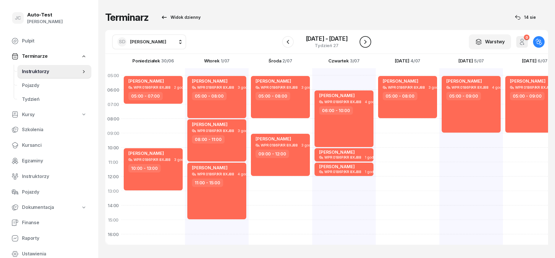
click at [366, 42] on icon "button" at bounding box center [365, 41] width 7 height 7
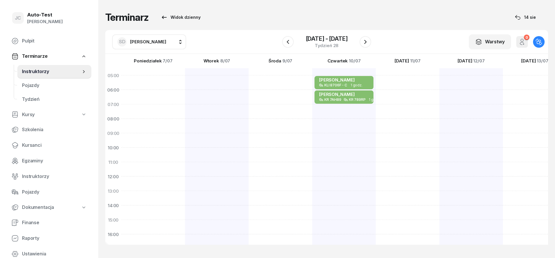
click at [185, 81] on div at bounding box center [217, 212] width 64 height 289
select select "05"
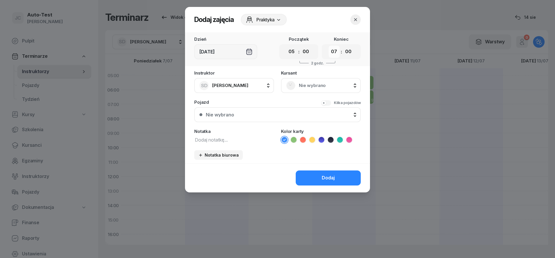
click at [328, 46] on select "00 01 02 03 04 05 06 07 08 09 10 11 12 13 14 15 16 17 18 19 20 21 22 23" at bounding box center [333, 52] width 11 height 12
select select "09"
click option "09" at bounding box center [0, 0] width 0 height 0
click at [299, 86] on span "Nie wybrano" at bounding box center [327, 86] width 57 height 8
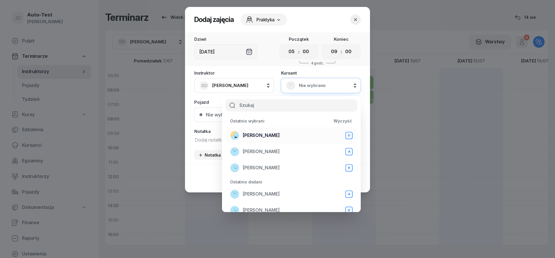
click at [274, 132] on span "[PERSON_NAME]" at bounding box center [261, 136] width 37 height 8
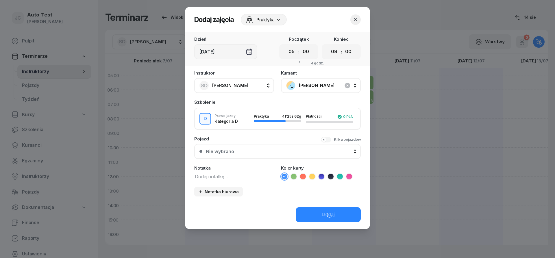
click at [265, 149] on div "Nie wybrano" at bounding box center [281, 151] width 150 height 5
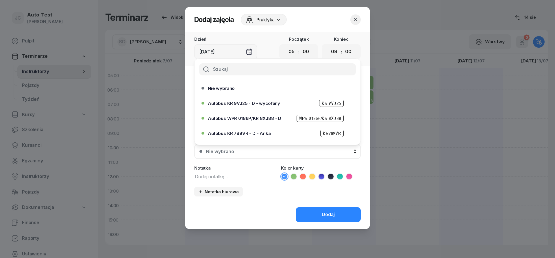
click at [269, 117] on span "Autobus WPR 0186P/KR 8XJ88 - D" at bounding box center [244, 118] width 73 height 4
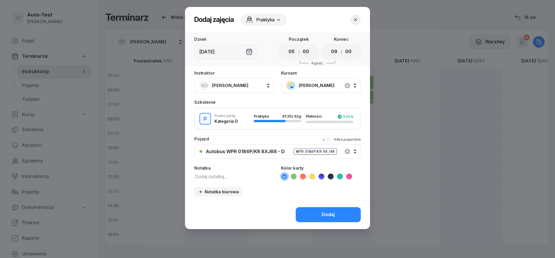
click at [301, 176] on icon at bounding box center [303, 177] width 6 height 6
click at [313, 216] on button "Dodaj" at bounding box center [327, 214] width 65 height 15
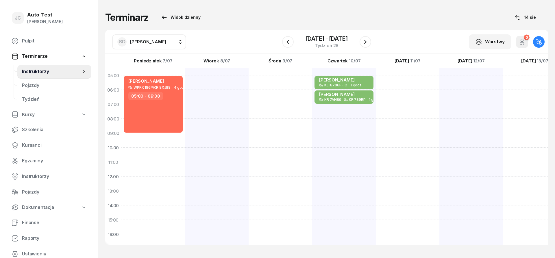
click at [248, 93] on div at bounding box center [280, 212] width 64 height 289
select select "06"
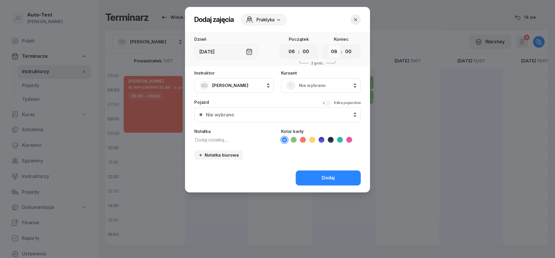
click at [328, 46] on select "00 01 02 03 04 05 06 07 08 09 10 11 12 13 14 15 16 17 18 19 20 21 22 23" at bounding box center [333, 52] width 11 height 12
select select "09"
click option "09" at bounding box center [0, 0] width 0 height 0
click at [308, 94] on div "Instruktor SD [PERSON_NAME] AW [PERSON_NAME] AH [PERSON_NAME] BM [PERSON_NAME] …" at bounding box center [277, 117] width 185 height 92
click at [302, 89] on div "Instruktor SD [PERSON_NAME] AW [PERSON_NAME] AH [PERSON_NAME] BM [PERSON_NAME] …" at bounding box center [277, 117] width 185 height 92
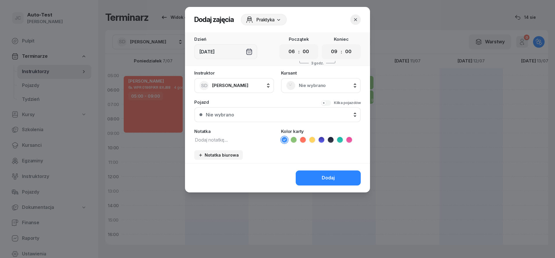
click at [300, 85] on span "Nie wybrano" at bounding box center [327, 86] width 57 height 8
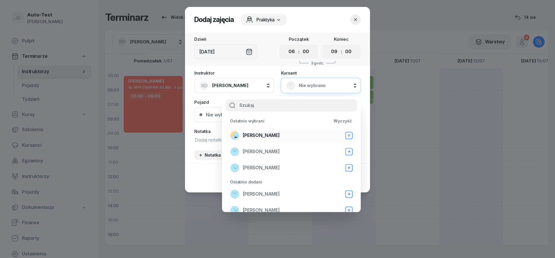
click at [280, 135] on div "[PERSON_NAME] D" at bounding box center [291, 135] width 122 height 9
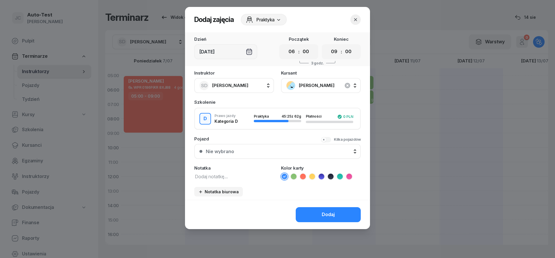
click at [254, 153] on div "Nie wybrano" at bounding box center [281, 151] width 150 height 5
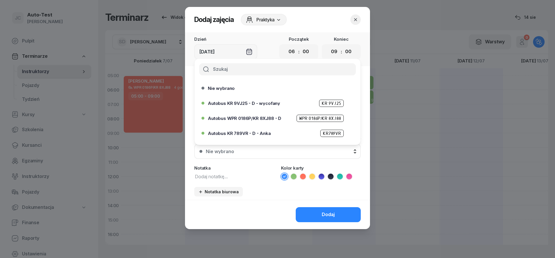
click at [265, 120] on span "Autobus WPR 0186P/KR 8XJ88 - D" at bounding box center [244, 118] width 73 height 4
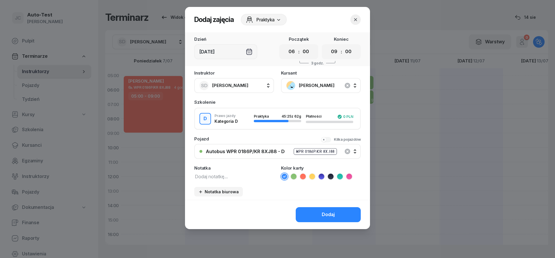
click at [302, 176] on icon at bounding box center [303, 177] width 6 height 6
click at [311, 208] on button "Dodaj" at bounding box center [327, 214] width 65 height 15
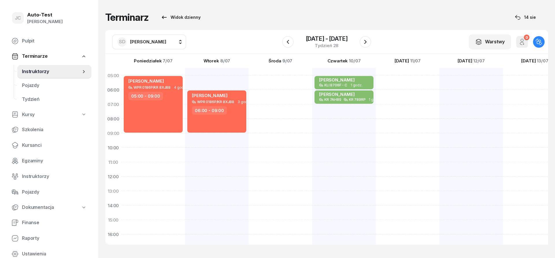
click at [312, 112] on div at bounding box center [344, 212] width 64 height 289
select select "07"
select select "09"
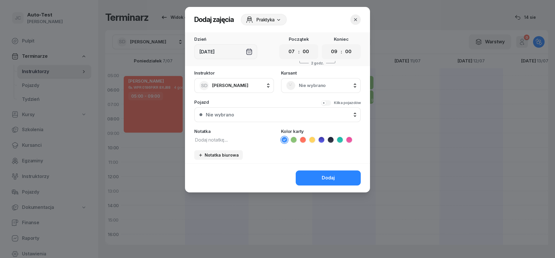
click at [314, 86] on span "Nie wybrano" at bounding box center [327, 86] width 57 height 8
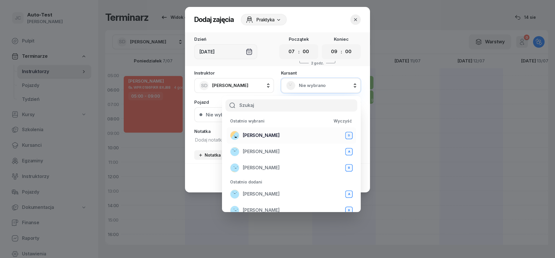
click at [287, 134] on div "[PERSON_NAME] D" at bounding box center [291, 135] width 122 height 9
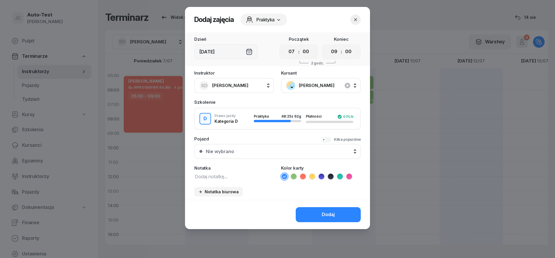
click at [276, 153] on div "Nie wybrano" at bounding box center [281, 151] width 150 height 5
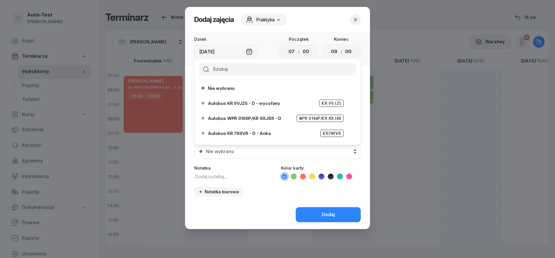
click at [271, 119] on span "Autobus WPR 0186P/KR 8XJ88 - D" at bounding box center [244, 118] width 73 height 4
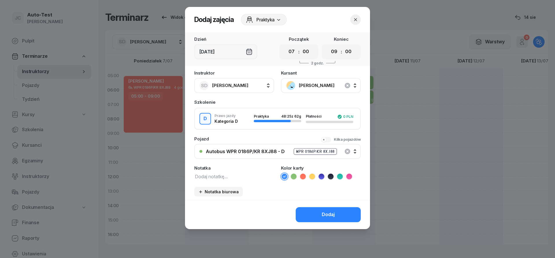
click at [303, 174] on icon at bounding box center [303, 177] width 6 height 6
click at [320, 215] on button "Dodaj" at bounding box center [327, 214] width 65 height 15
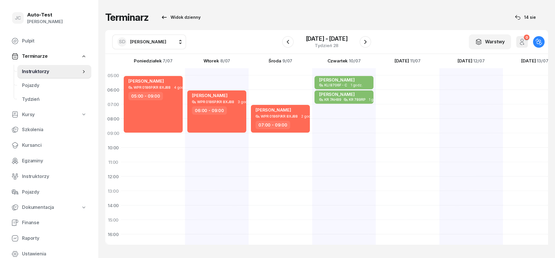
click at [155, 47] on button "SD [PERSON_NAME]" at bounding box center [149, 41] width 74 height 15
type input "jerz"
click at [165, 84] on div "[PERSON_NAME]" at bounding box center [154, 79] width 69 height 9
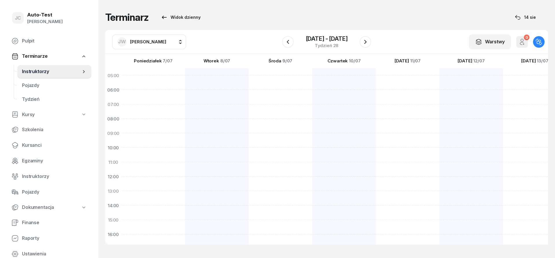
click at [376, 141] on div at bounding box center [408, 212] width 64 height 289
select select "09"
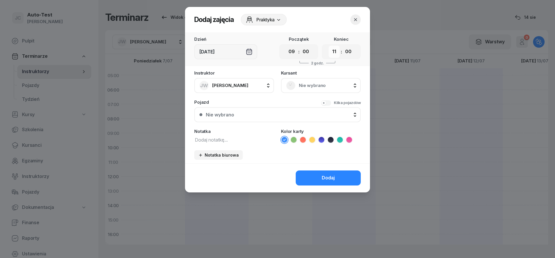
click at [328, 46] on select "00 01 02 03 04 05 06 07 08 09 10 11 12 13 14 15 16 17 18 19 20 21 22 23" at bounding box center [333, 52] width 11 height 12
select select "12"
click option "12" at bounding box center [0, 0] width 0 height 0
click at [299, 87] on span "Nie wybrano" at bounding box center [327, 86] width 57 height 8
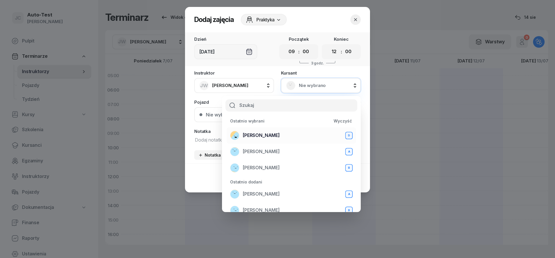
click at [282, 138] on div "[PERSON_NAME] D" at bounding box center [291, 135] width 122 height 9
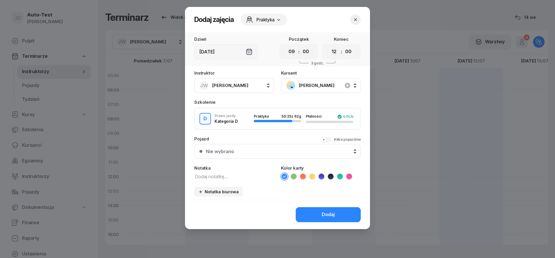
click at [269, 151] on div "Nie wybrano" at bounding box center [281, 151] width 150 height 5
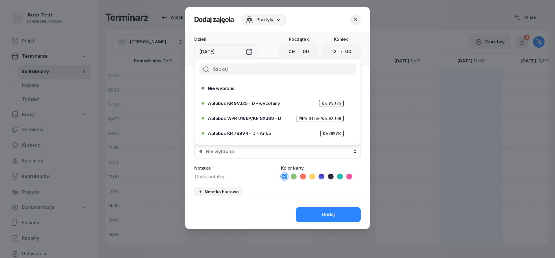
click at [261, 117] on span "Autobus WPR 0186P/KR 8XJ88 - D" at bounding box center [244, 118] width 73 height 4
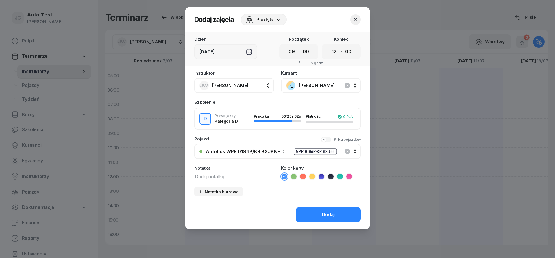
click at [300, 176] on icon at bounding box center [303, 177] width 6 height 6
click at [315, 208] on button "Dodaj" at bounding box center [327, 214] width 65 height 15
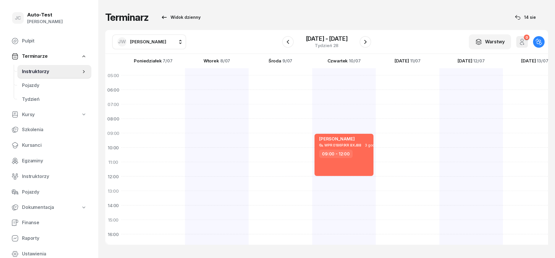
click at [153, 42] on span "[PERSON_NAME]" at bounding box center [148, 41] width 36 height 5
type input "dut"
click at [157, 80] on span "[PERSON_NAME]" at bounding box center [151, 80] width 36 height 8
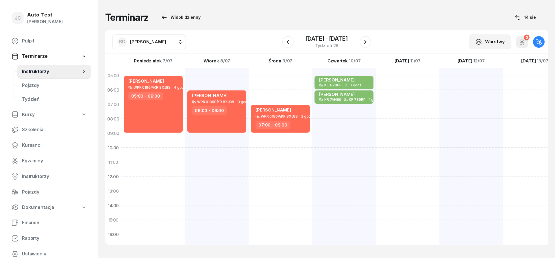
click at [439, 154] on div at bounding box center [471, 212] width 64 height 289
select select "10"
select select "12"
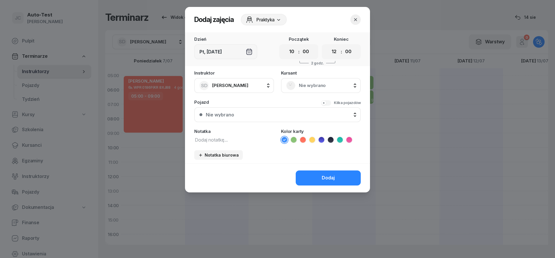
drag, startPoint x: 312, startPoint y: 85, endPoint x: 308, endPoint y: 90, distance: 6.2
click at [312, 86] on span "Nie wybrano" at bounding box center [327, 86] width 57 height 8
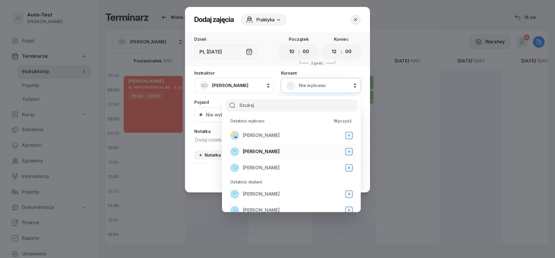
click at [281, 139] on div "[PERSON_NAME] D" at bounding box center [291, 135] width 122 height 9
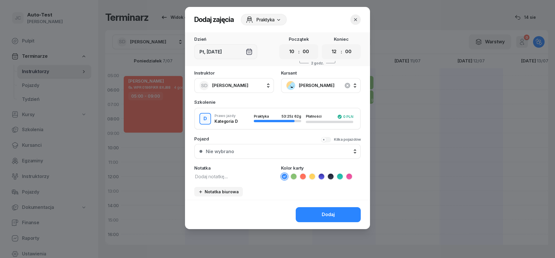
click at [273, 155] on button "Nie wybrano" at bounding box center [277, 151] width 166 height 15
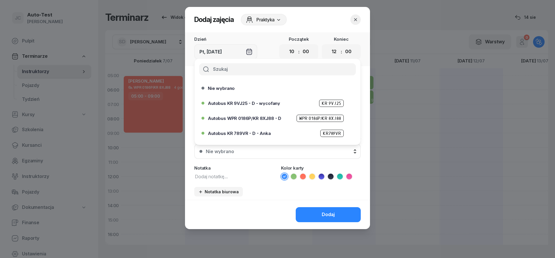
click at [267, 118] on span "Autobus WPR 0186P/KR 8XJ88 - D" at bounding box center [244, 118] width 73 height 4
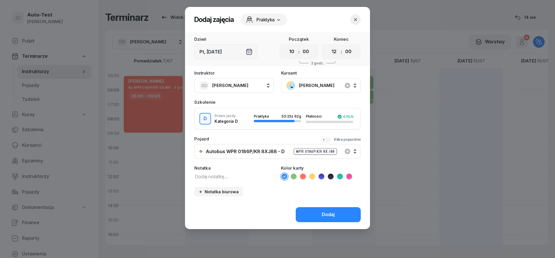
click at [302, 178] on icon at bounding box center [303, 177] width 6 height 6
click at [309, 209] on button "Dodaj" at bounding box center [327, 214] width 65 height 15
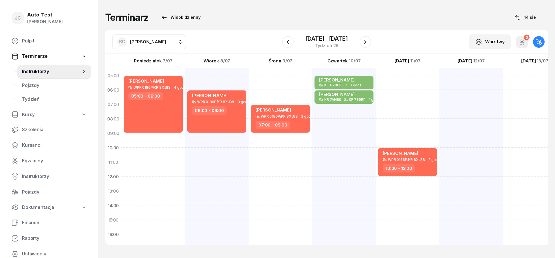
click at [503, 155] on div at bounding box center [535, 212] width 64 height 289
select select "10"
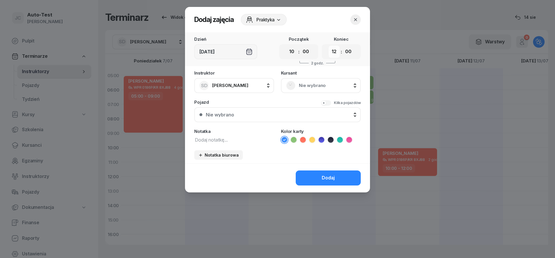
click at [328, 46] on select "00 01 02 03 04 05 06 07 08 09 10 11 12 13 14 15 16 17 18 19 20 21 22 23" at bounding box center [333, 52] width 11 height 12
select select "13"
click option "13" at bounding box center [0, 0] width 0 height 0
click at [319, 88] on span "Nie wybrano" at bounding box center [327, 86] width 57 height 8
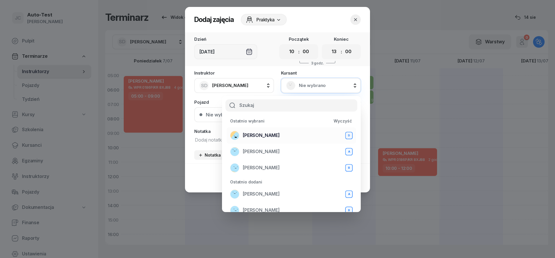
click at [291, 133] on div "[PERSON_NAME] D" at bounding box center [291, 135] width 122 height 9
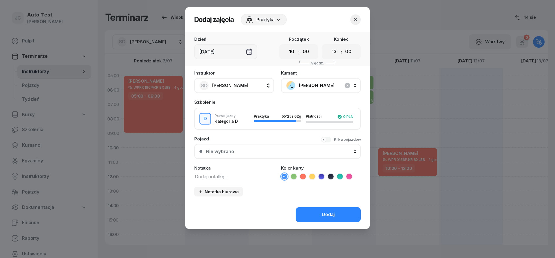
drag, startPoint x: 267, startPoint y: 147, endPoint x: 269, endPoint y: 158, distance: 11.6
click at [267, 148] on button "Nie wybrano" at bounding box center [277, 151] width 166 height 15
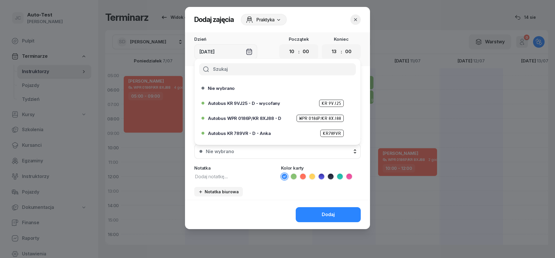
click at [255, 118] on span "Autobus WPR 0186P/KR 8XJ88 - D" at bounding box center [244, 118] width 73 height 4
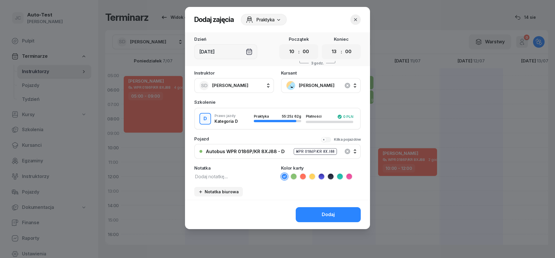
click at [301, 176] on icon at bounding box center [303, 177] width 6 height 6
click at [314, 209] on button "Dodaj" at bounding box center [327, 214] width 65 height 15
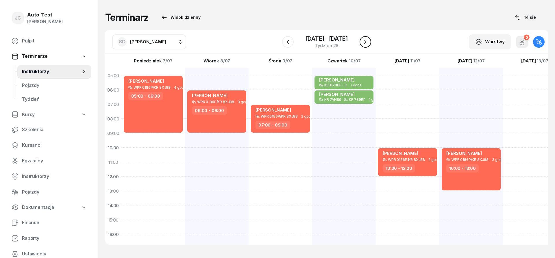
click at [366, 42] on icon "button" at bounding box center [365, 42] width 2 height 4
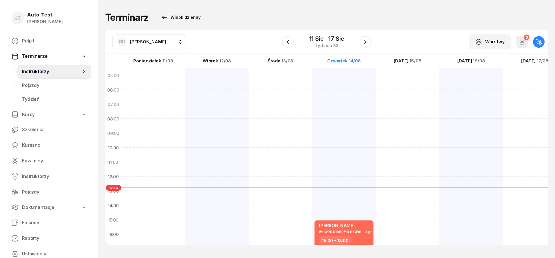
click at [185, 125] on div at bounding box center [217, 212] width 64 height 289
select select "08"
select select "10"
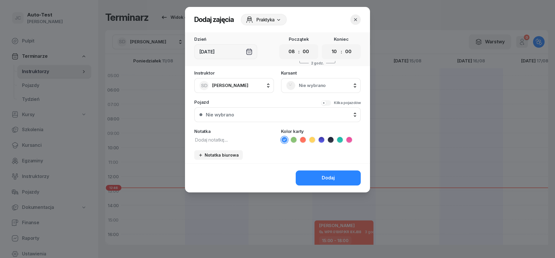
drag, startPoint x: 324, startPoint y: 79, endPoint x: 324, endPoint y: 82, distance: 3.5
click at [324, 80] on div "Nie wybrano" at bounding box center [321, 85] width 80 height 15
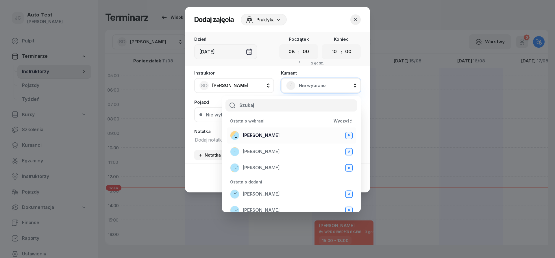
click at [287, 134] on div "[PERSON_NAME] D" at bounding box center [291, 135] width 122 height 9
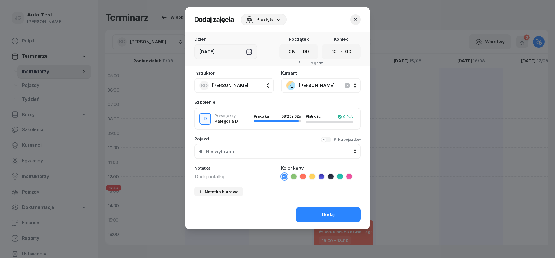
click at [271, 155] on button "Nie wybrano" at bounding box center [277, 151] width 166 height 15
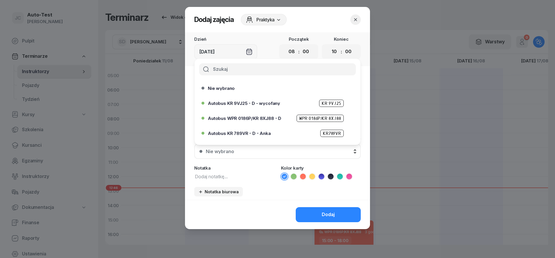
click at [271, 117] on span "Autobus WPR 0186P/KR 8XJ88 - D" at bounding box center [244, 118] width 73 height 4
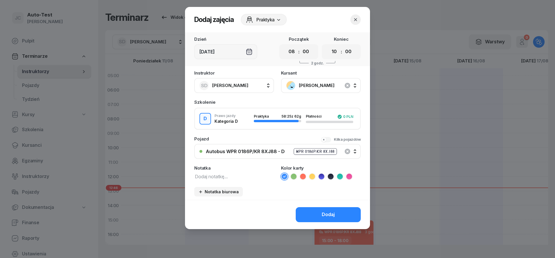
drag, startPoint x: 304, startPoint y: 176, endPoint x: 309, endPoint y: 212, distance: 36.9
click at [304, 176] on icon at bounding box center [303, 177] width 6 height 6
click at [310, 214] on button "Dodaj" at bounding box center [327, 214] width 65 height 15
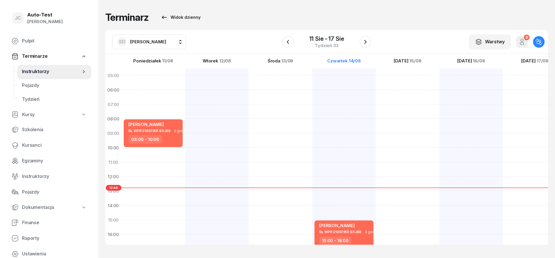
click at [185, 155] on div "[PERSON_NAME] WPR 0186P/KR 8XJ88 2 godz. 08:00 - 10:00" at bounding box center [217, 212] width 64 height 289
select select "10"
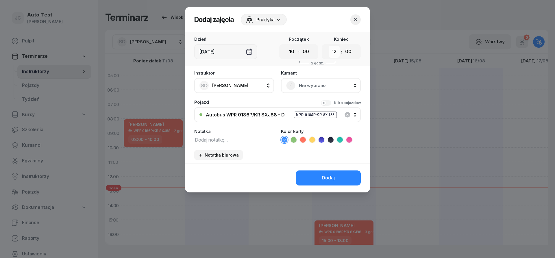
click at [328, 46] on select "00 01 02 03 04 05 06 07 08 09 10 11 12 13 14 15 16 17 18 19 20 21 22 23" at bounding box center [333, 52] width 11 height 12
select select "11"
click option "11" at bounding box center [0, 0] width 0 height 0
click at [298, 86] on div "Nie wybrano" at bounding box center [320, 85] width 69 height 9
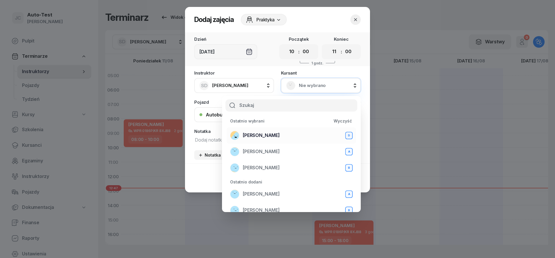
click at [281, 135] on div "[PERSON_NAME] D" at bounding box center [291, 135] width 122 height 9
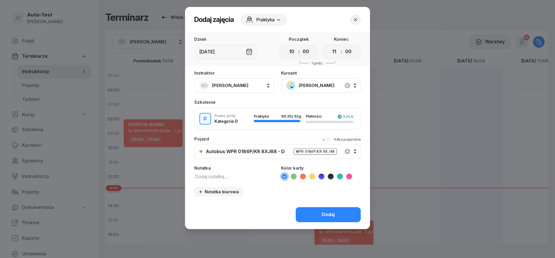
click at [301, 175] on icon at bounding box center [303, 177] width 6 height 6
click at [315, 212] on button "Dodaj" at bounding box center [327, 214] width 65 height 15
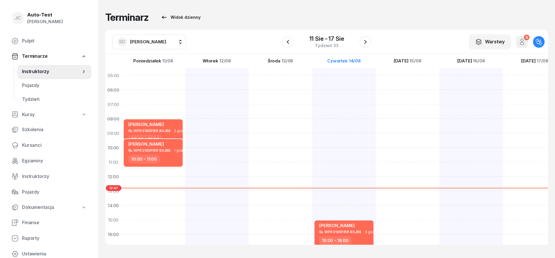
click at [171, 156] on div "10:00 - 11:00" at bounding box center [153, 159] width 51 height 8
select select "10"
select select "11"
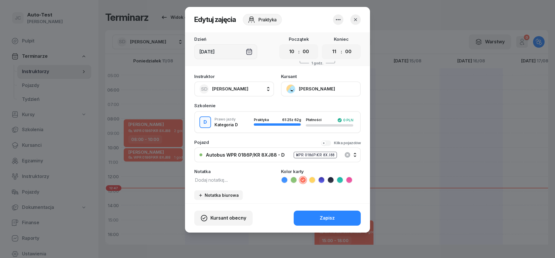
click at [356, 19] on icon "button" at bounding box center [355, 19] width 3 height 3
